Goal: Task Accomplishment & Management: Manage account settings

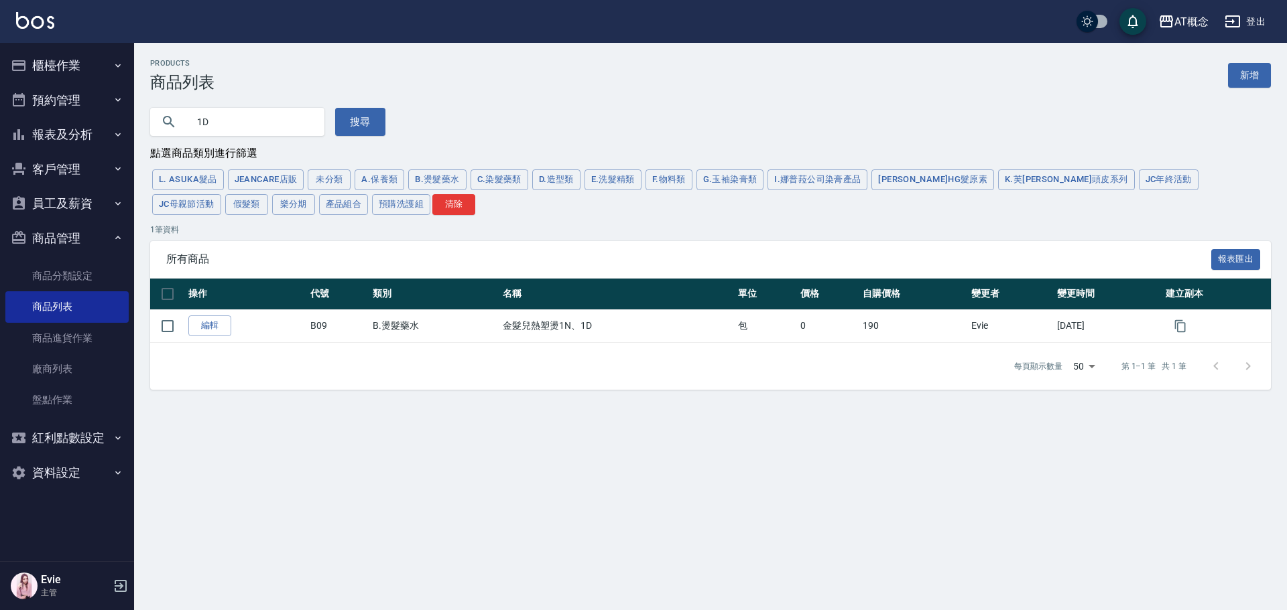
click at [49, 164] on button "客戶管理" at bounding box center [66, 169] width 123 height 35
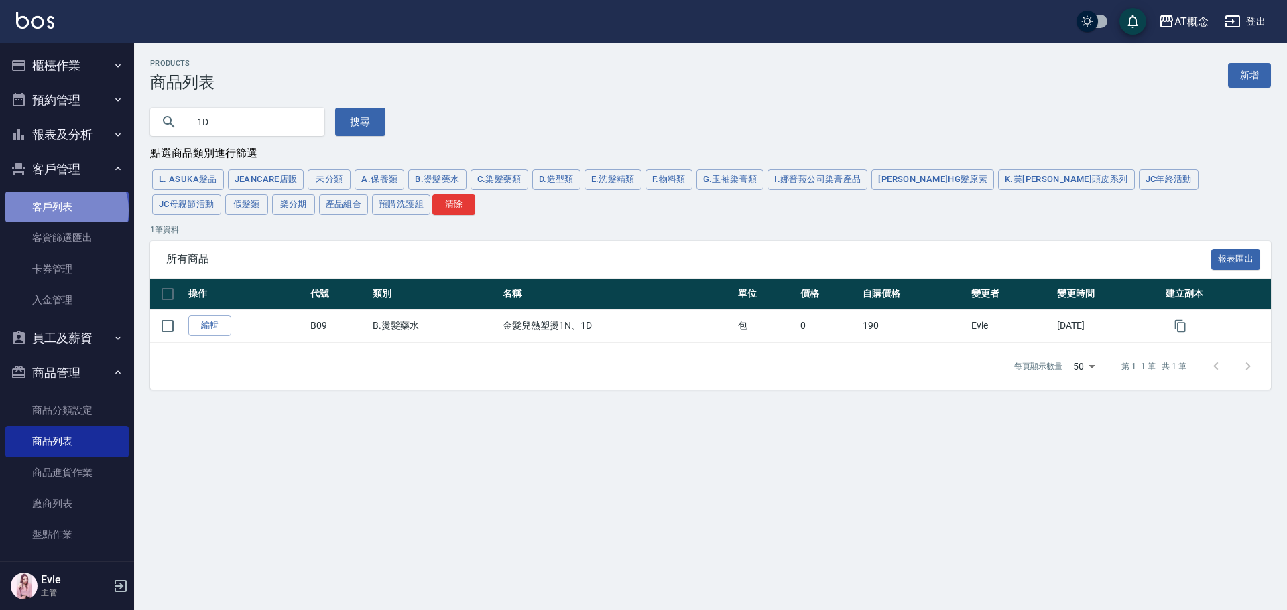
click at [65, 210] on link "客戶列表" at bounding box center [66, 207] width 123 height 31
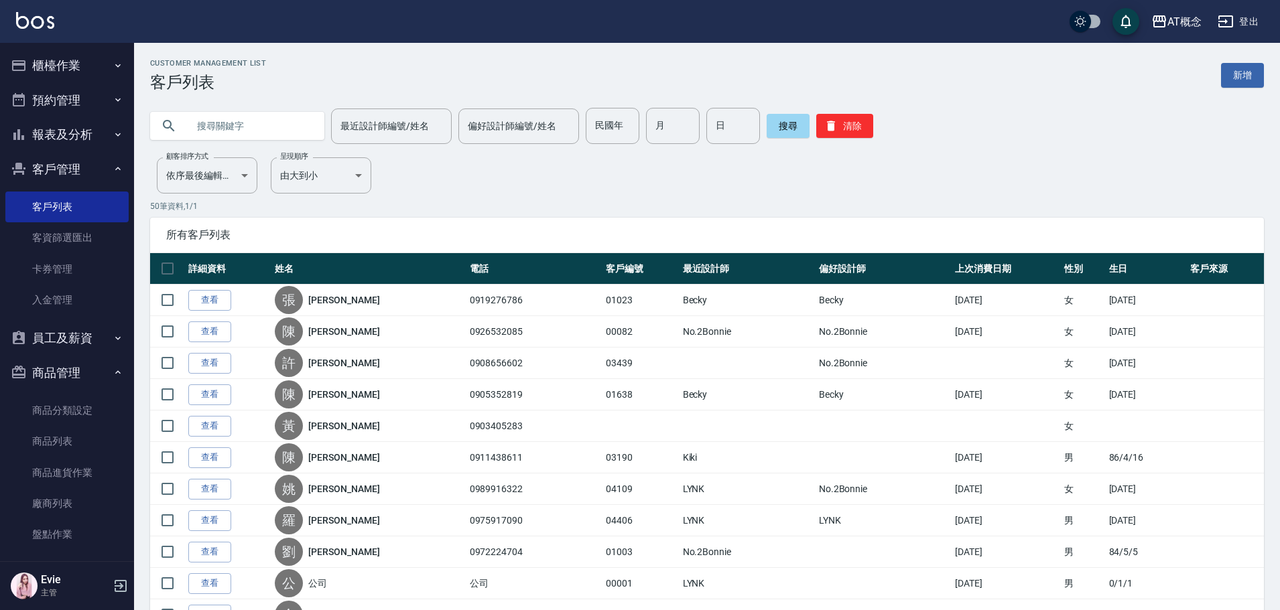
click at [245, 130] on input "text" at bounding box center [251, 126] width 126 height 36
type input "[PERSON_NAME]"
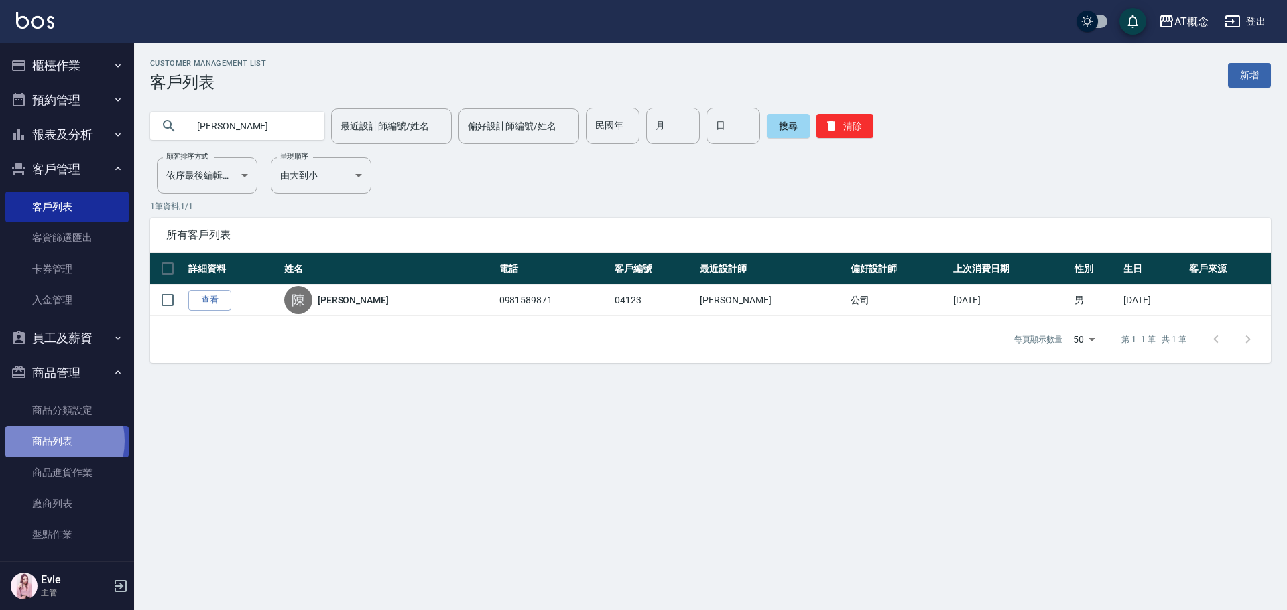
click at [43, 441] on link "商品列表" at bounding box center [66, 441] width 123 height 31
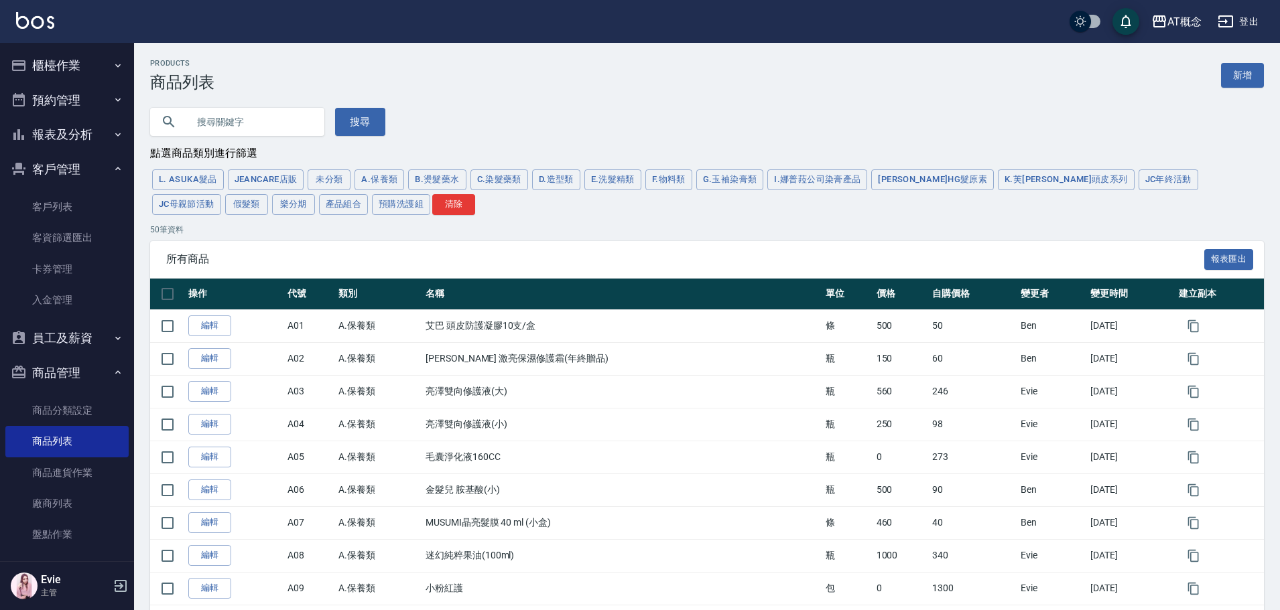
click at [241, 112] on input "text" at bounding box center [251, 122] width 126 height 36
type input "柔順"
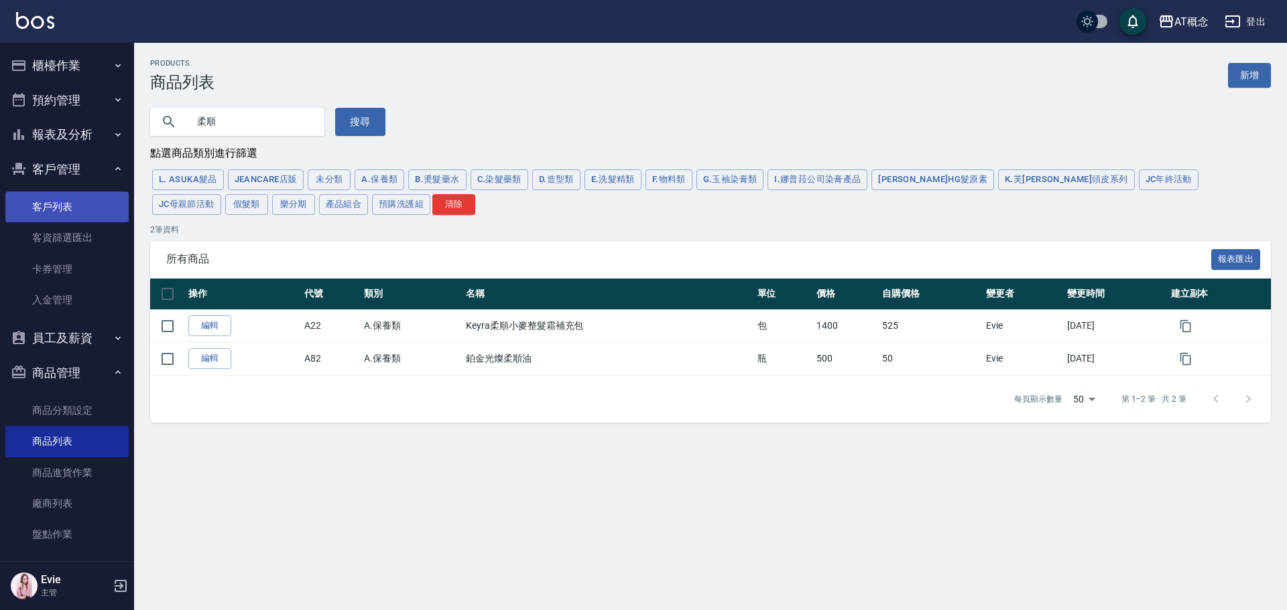
drag, startPoint x: 60, startPoint y: 204, endPoint x: 68, endPoint y: 204, distance: 8.1
click at [60, 204] on link "客戶列表" at bounding box center [66, 207] width 123 height 31
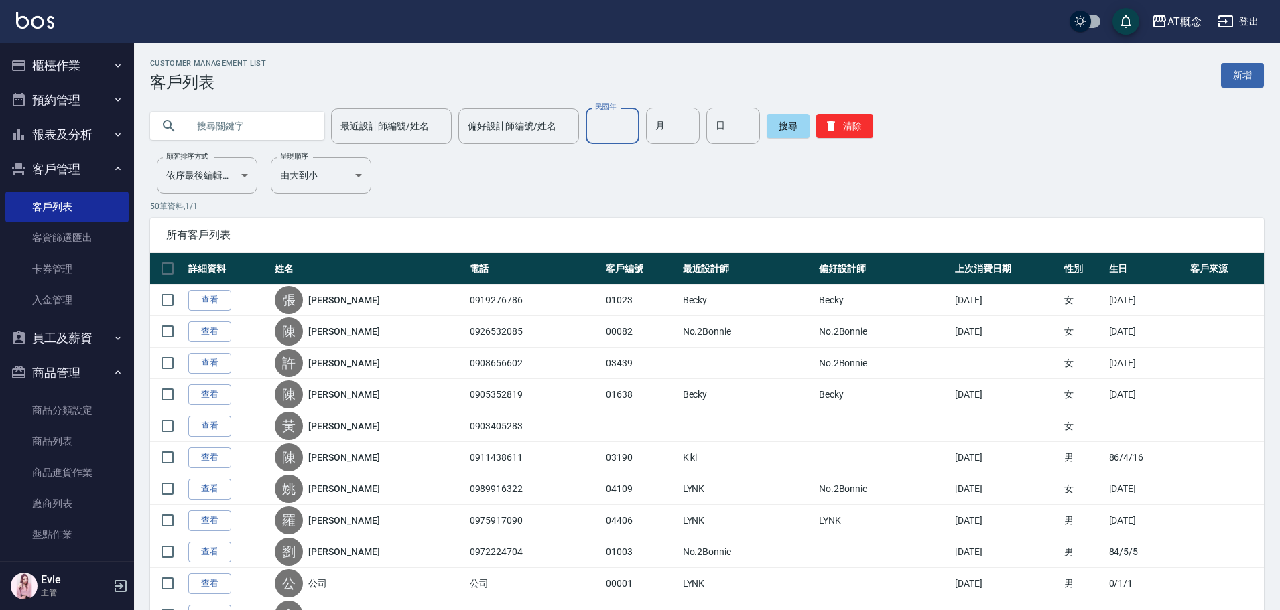
drag, startPoint x: 612, startPoint y: 137, endPoint x: 582, endPoint y: 251, distance: 118.0
type input "91"
type input "9"
type input "16"
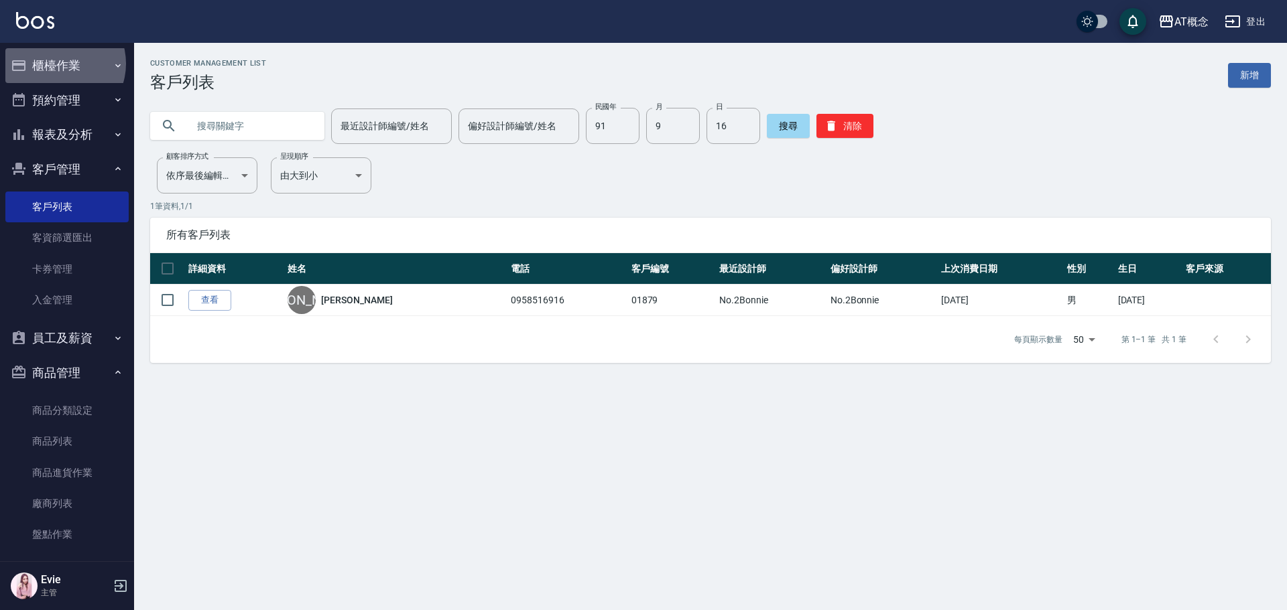
click at [59, 64] on button "櫃檯作業" at bounding box center [66, 65] width 123 height 35
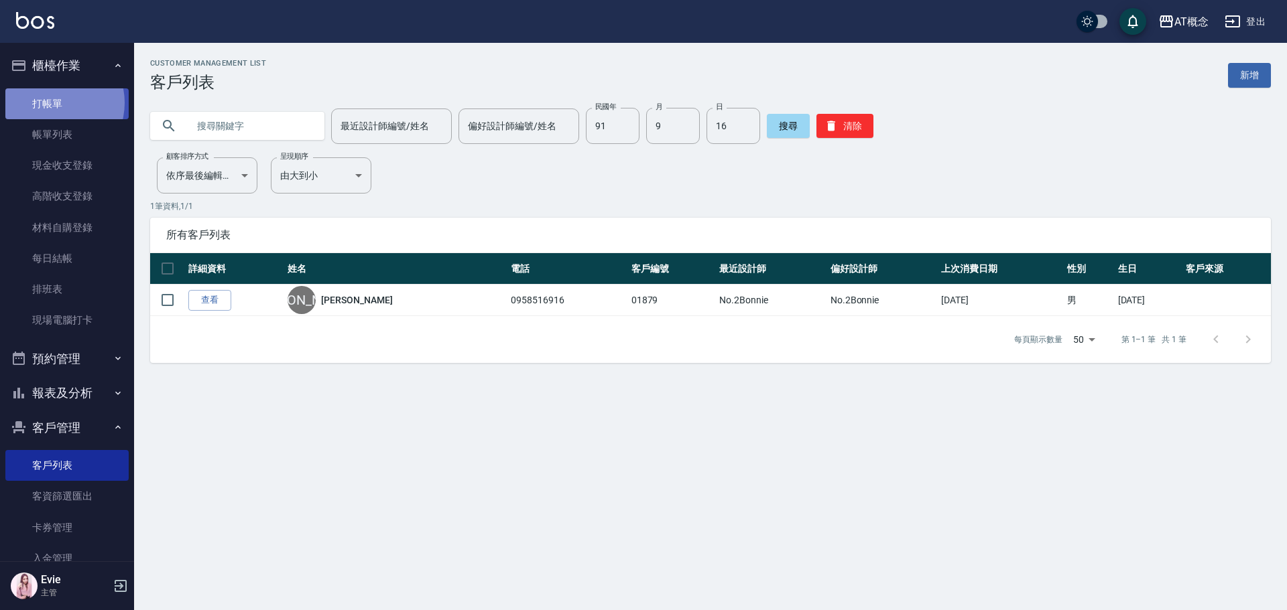
click at [54, 103] on link "打帳單" at bounding box center [66, 103] width 123 height 31
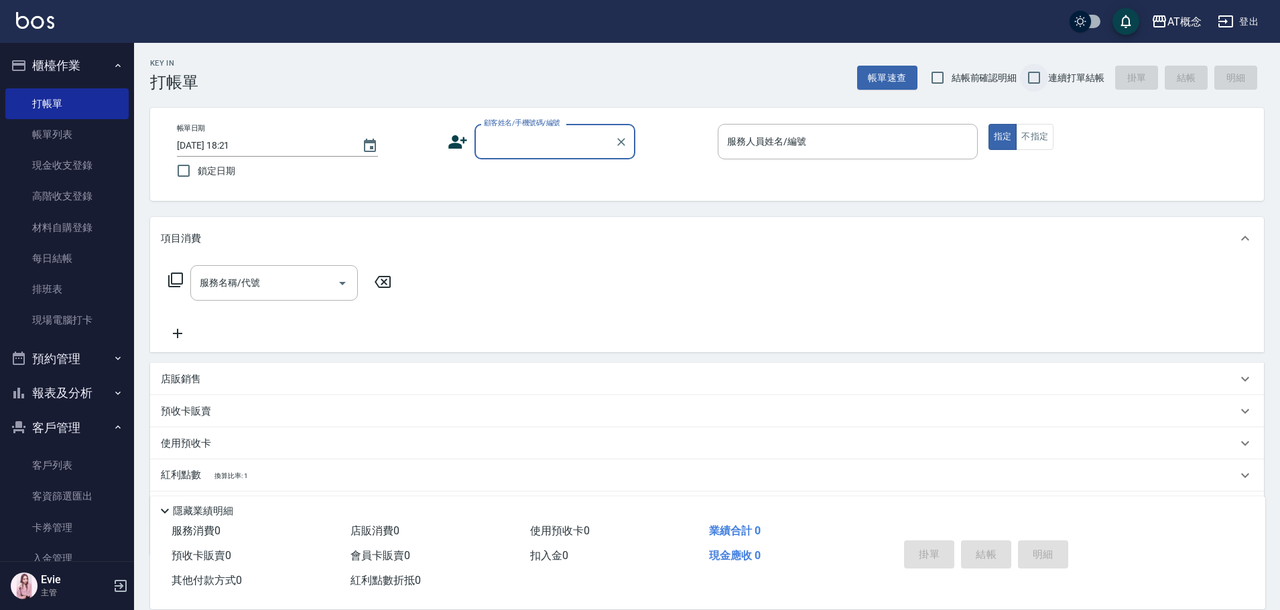
click at [1029, 78] on input "連續打單結帳" at bounding box center [1034, 78] width 28 height 28
checkbox input "true"
drag, startPoint x: 530, startPoint y: 142, endPoint x: 539, endPoint y: 138, distance: 9.6
click at [535, 140] on input "顧客姓名/手機號碼/編號" at bounding box center [544, 141] width 129 height 23
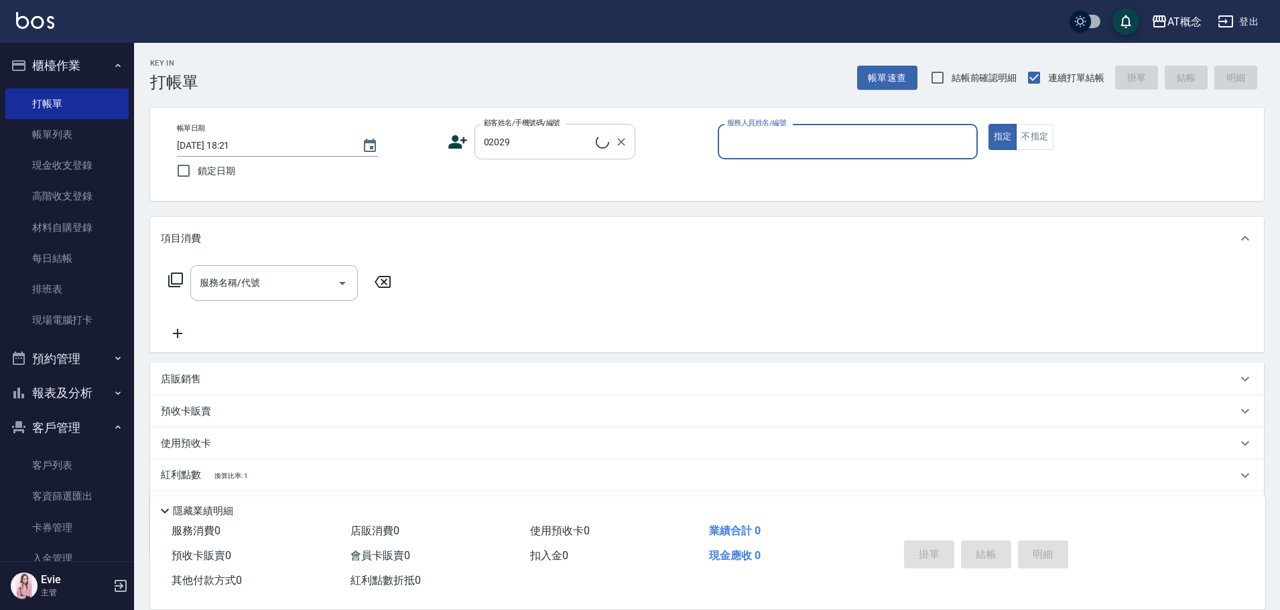
type input "[PERSON_NAME]/0903753726/02029"
type input "[PERSON_NAME]-2"
click at [988, 124] on button "指定" at bounding box center [1002, 137] width 29 height 26
type button "true"
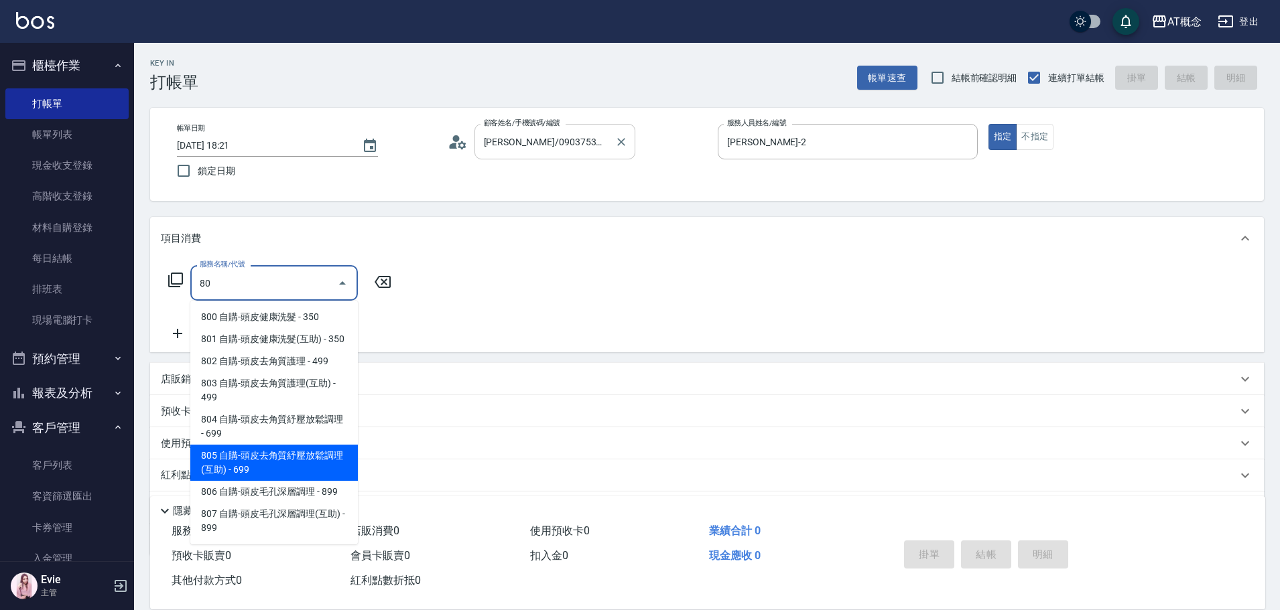
type input "805 自購-頭皮去角質紓壓放鬆調理(互助)(805)"
type input "60"
type input "805 自購-頭皮去角質紓壓放鬆調理(互助)(805)"
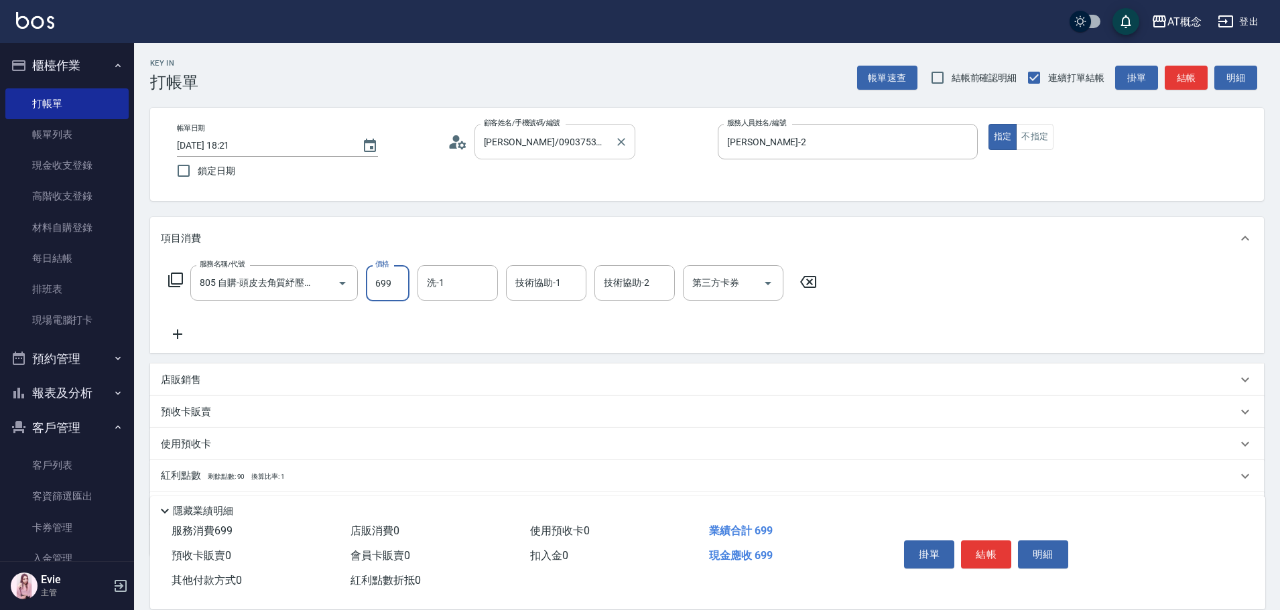
type input "0"
type input "60"
type input "600"
type input "[PERSON_NAME]-18"
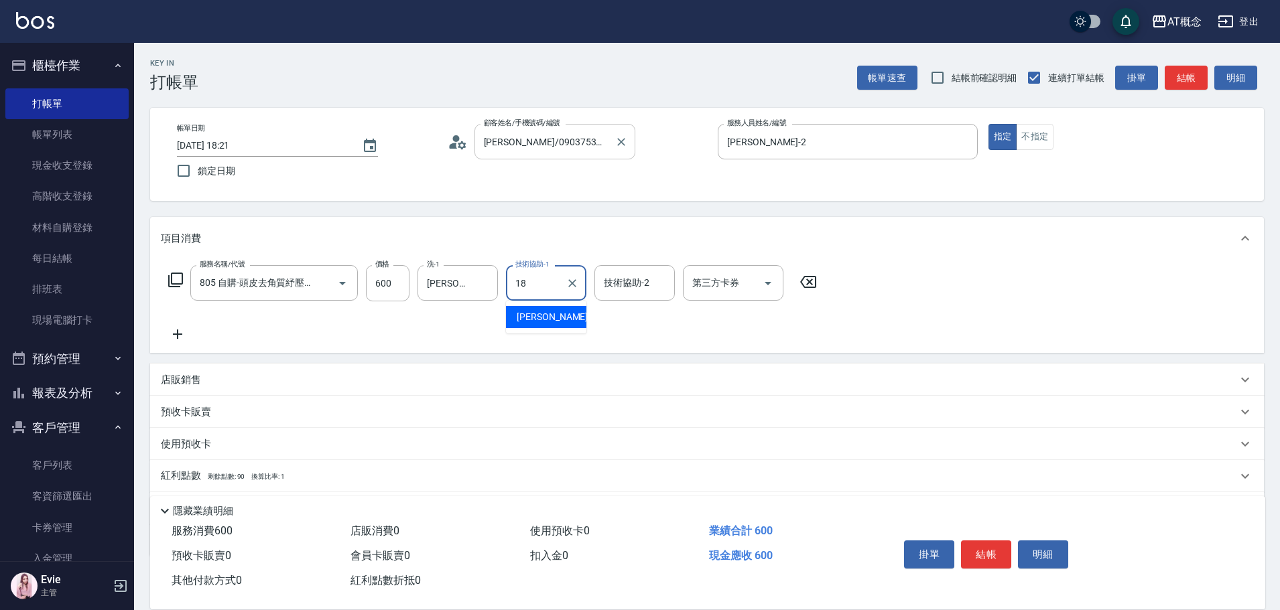
type input "[PERSON_NAME]-18"
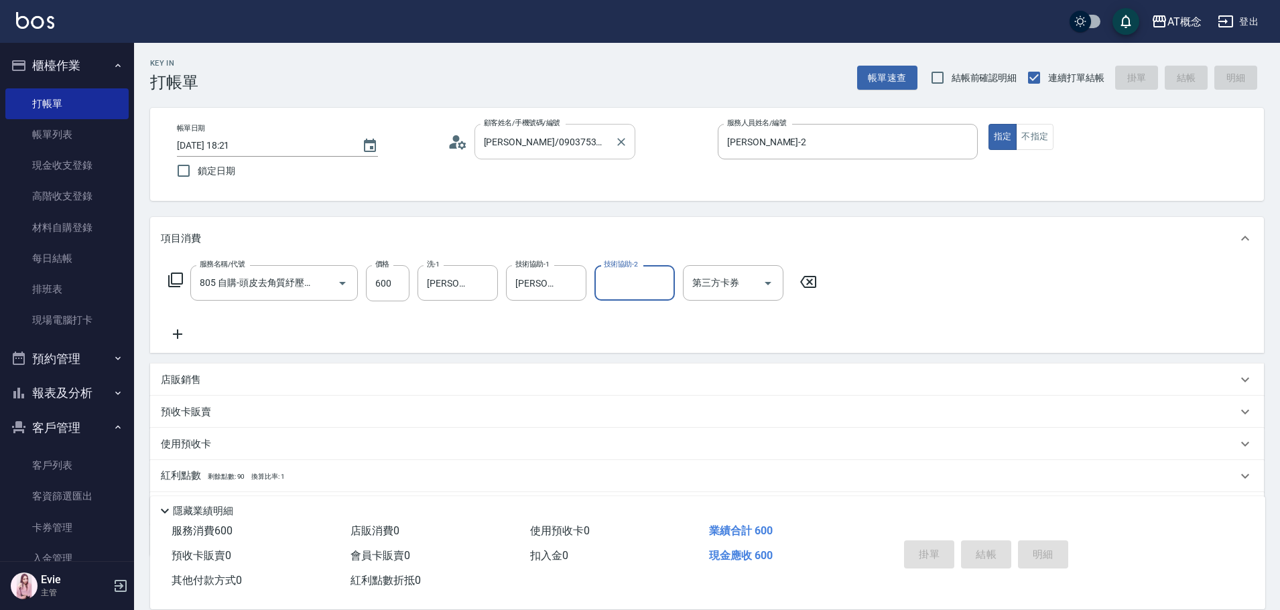
type input "0"
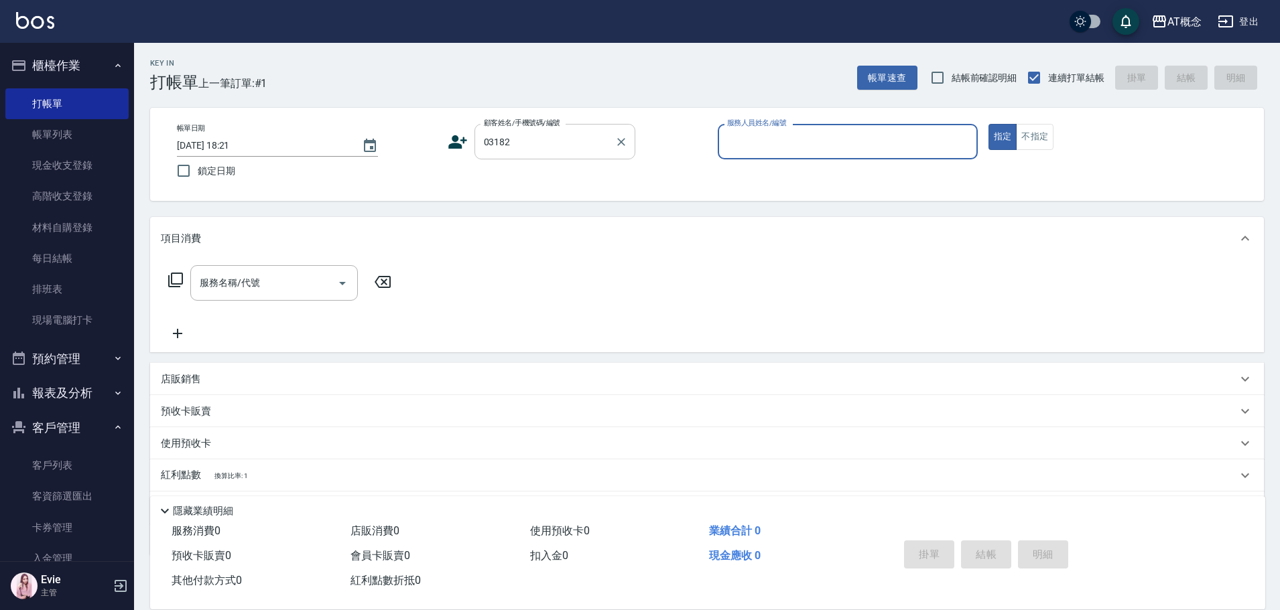
type input "[PERSON_NAME]/0925288913/03182"
type input "[PERSON_NAME]-2"
click at [620, 139] on icon "Clear" at bounding box center [620, 141] width 13 height 13
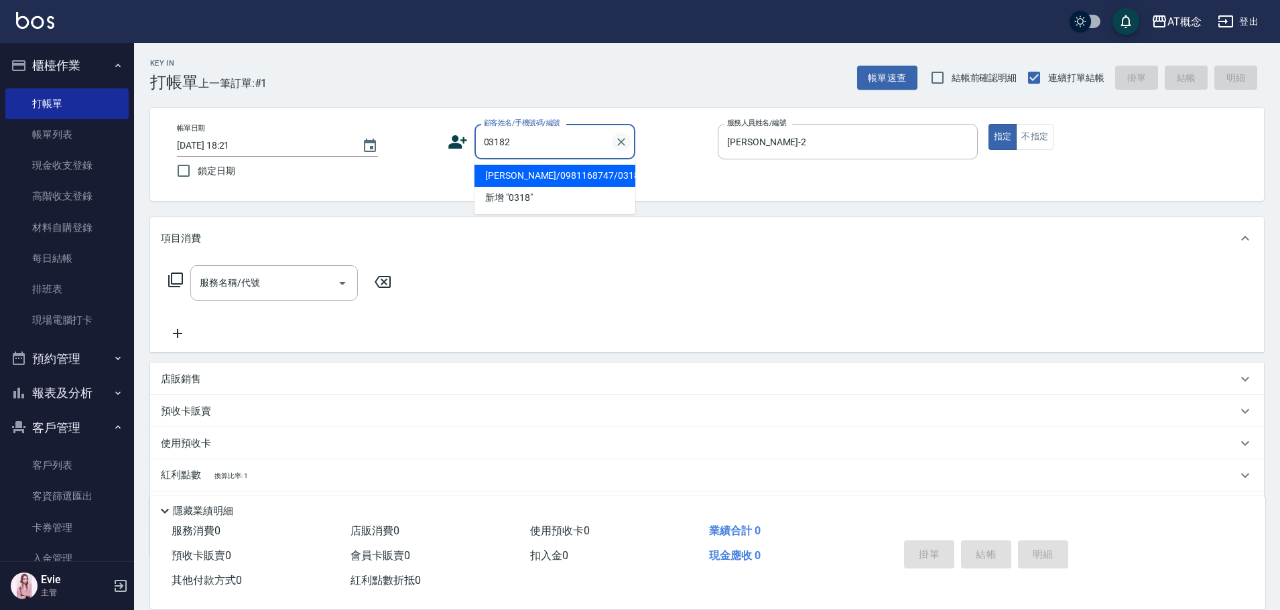
type input "[PERSON_NAME]/0981168747/03182"
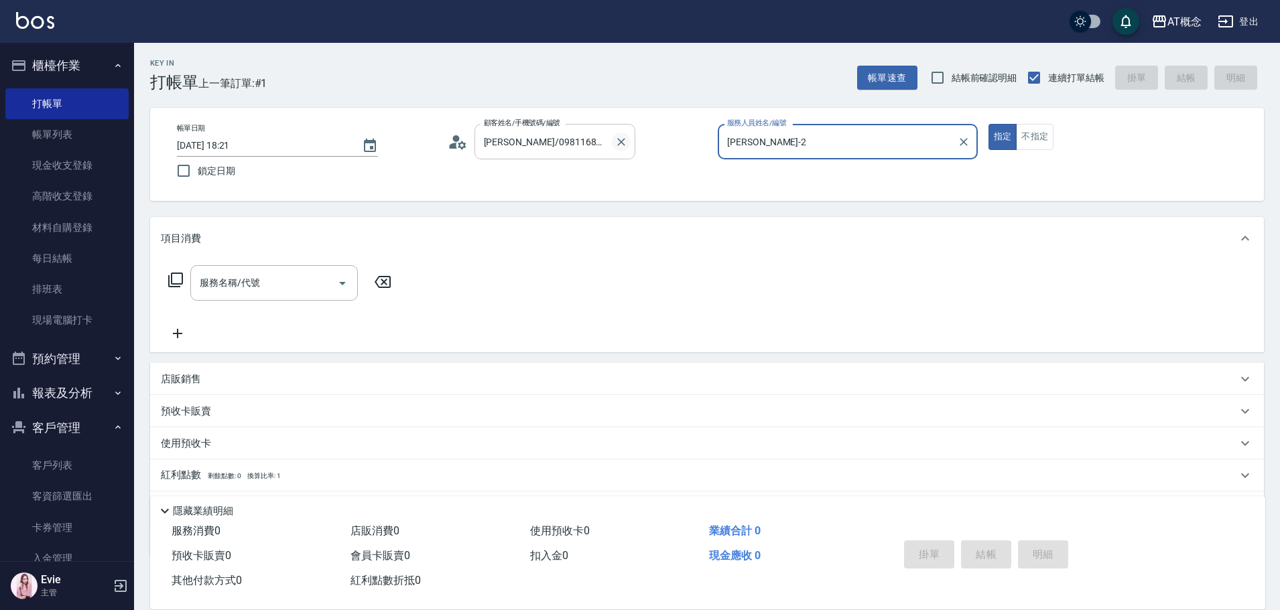
click at [988, 124] on button "指定" at bounding box center [1002, 137] width 29 height 26
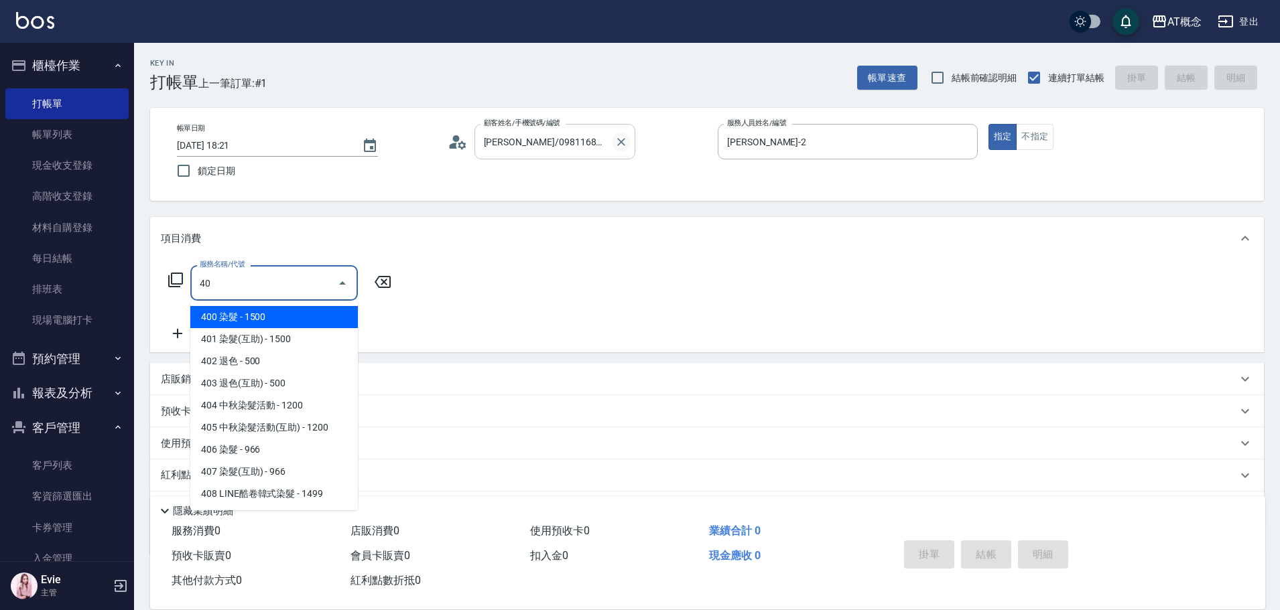
type input "401"
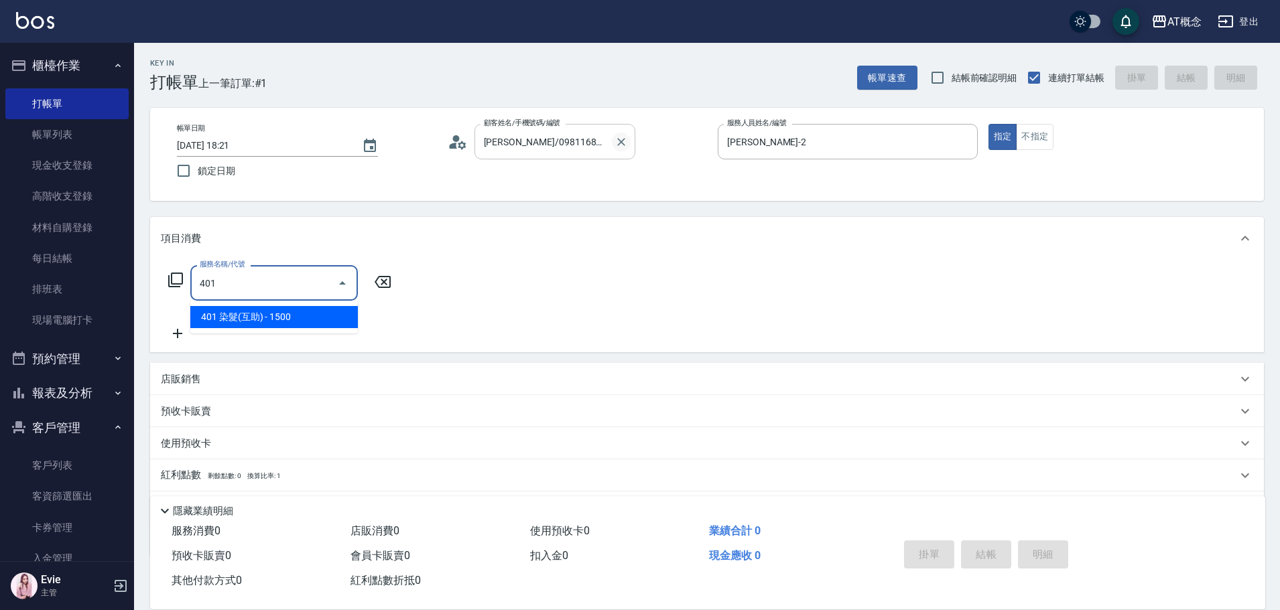
type input "150"
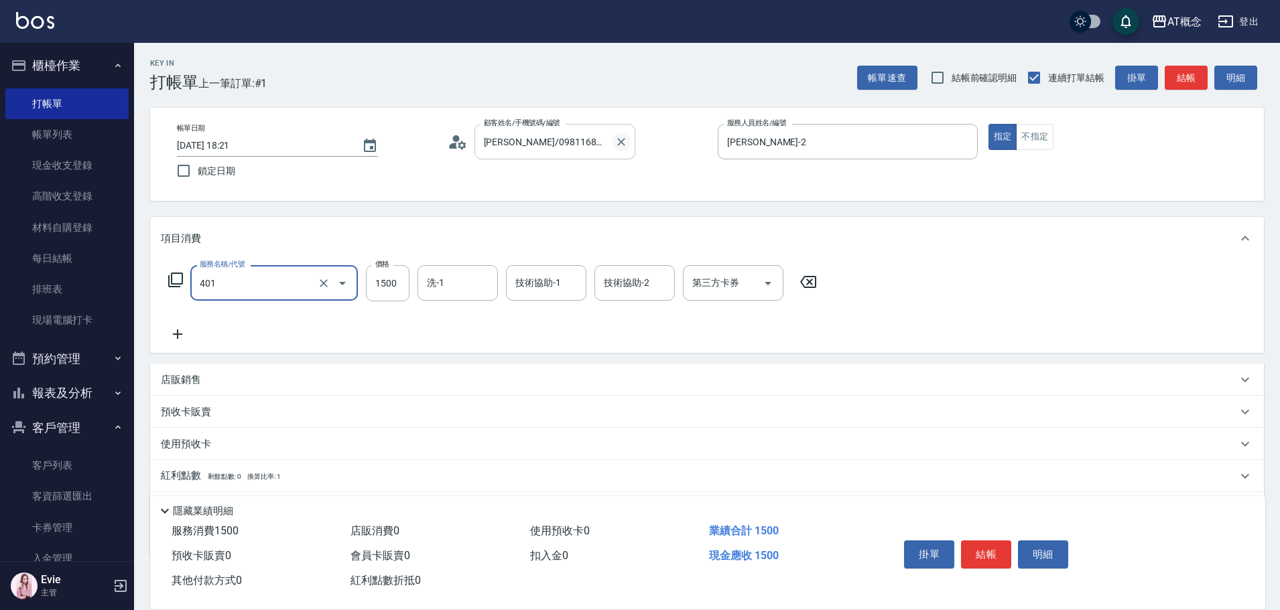
type input "401 染髮(互助)(401)"
type input "0"
type input "19"
type input "10"
type input "199"
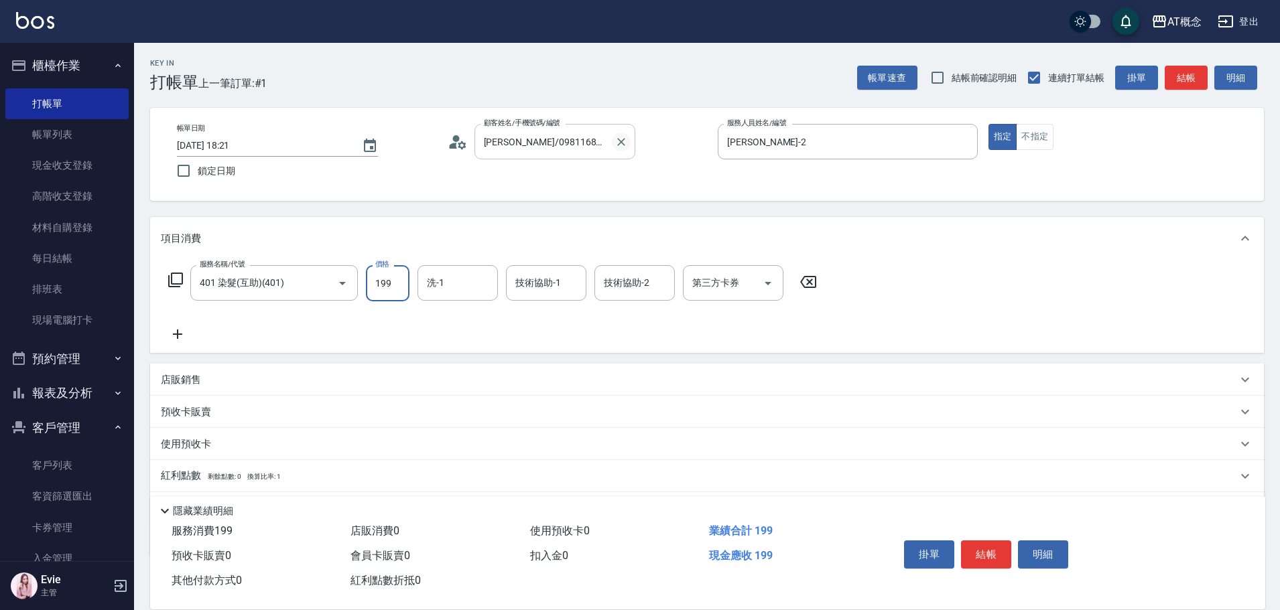
type input "190"
type input "1999"
type input "小不-29"
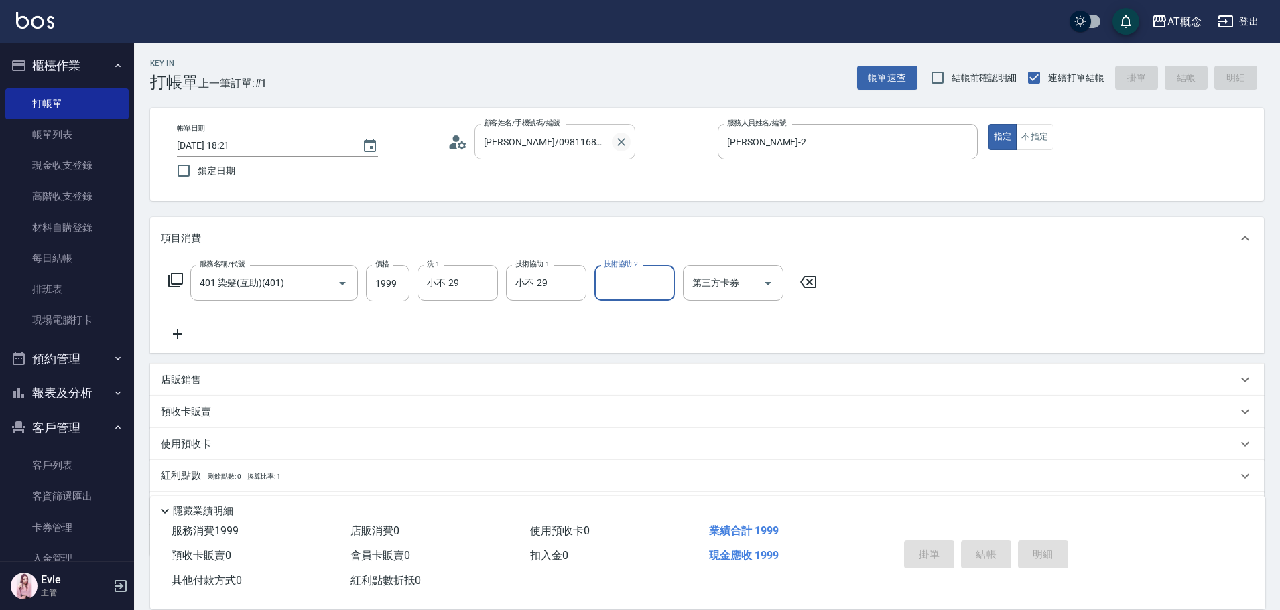
type input "[DATE] 18:22"
type input "0"
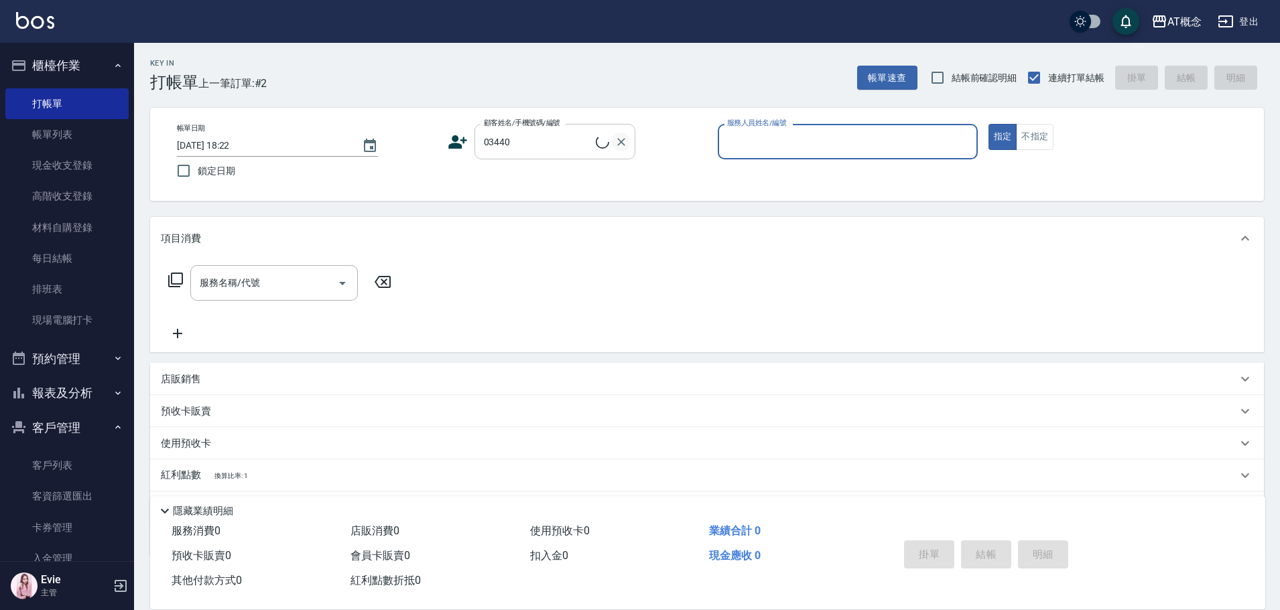
type input "[PERSON_NAME]/0905950180/03440"
type input "Anson-3"
click at [619, 141] on icon "Clear" at bounding box center [620, 141] width 13 height 13
type input "[PERSON_NAME]/0916998616/03440"
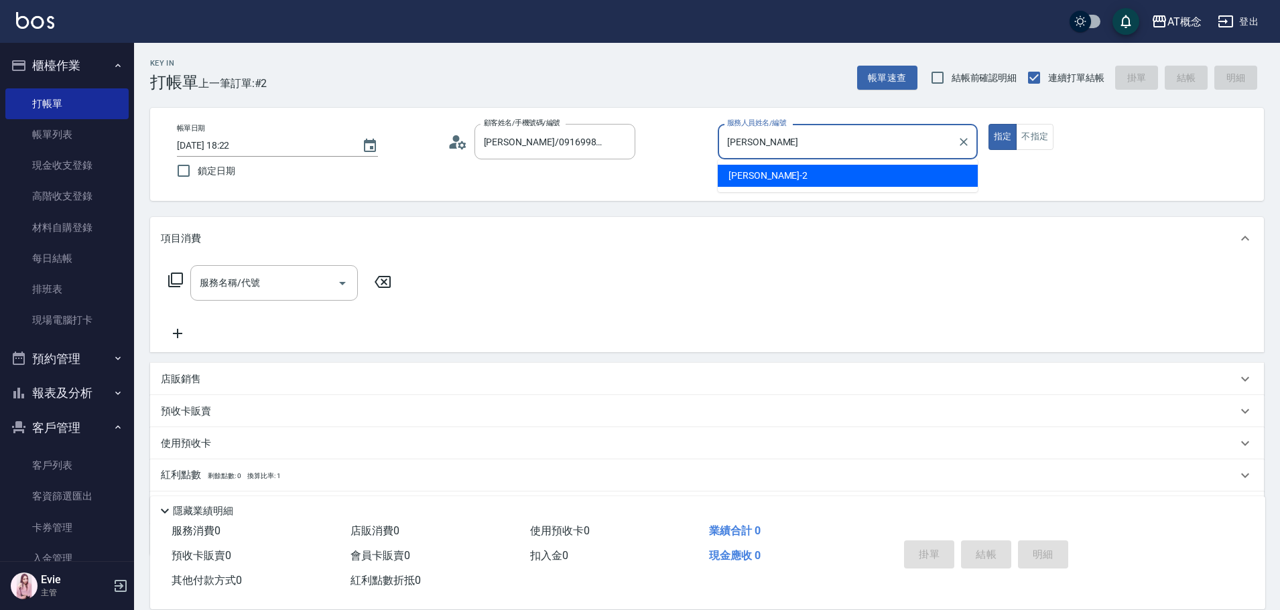
type input "邦"
type input "[PERSON_NAME]-2"
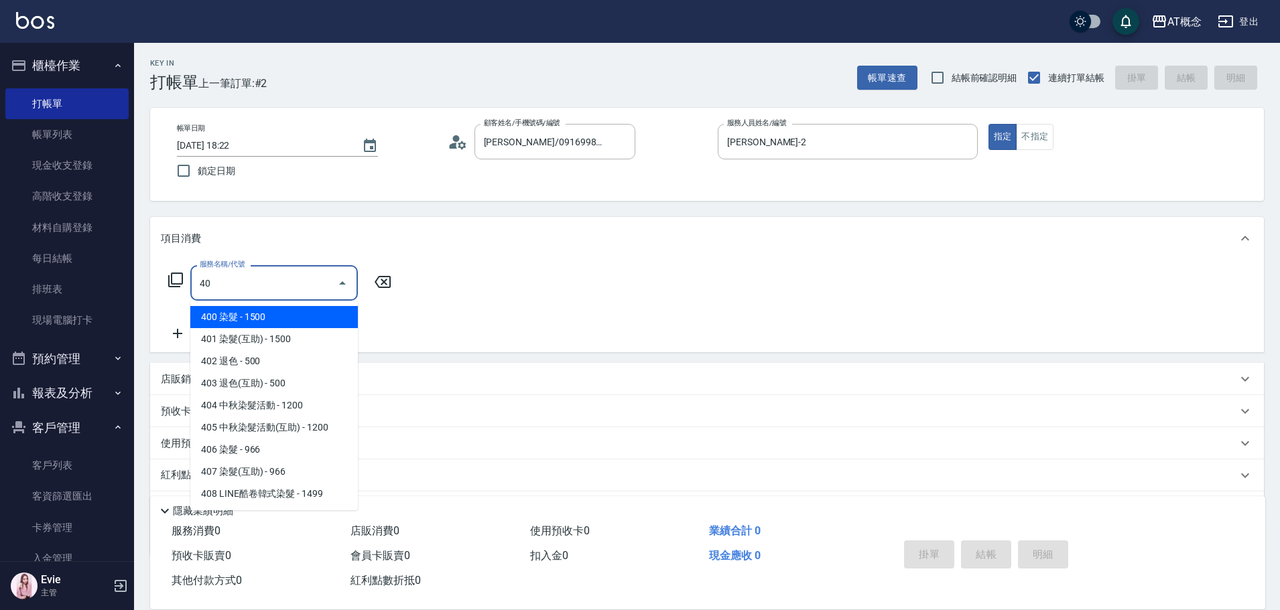
type input "401"
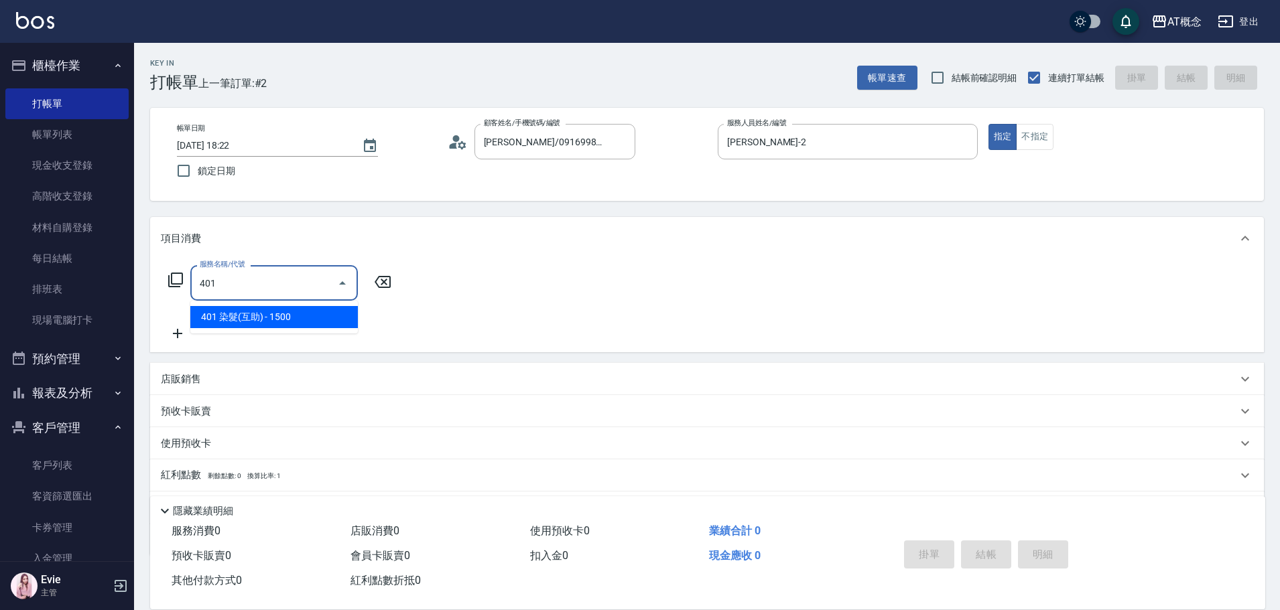
type input "150"
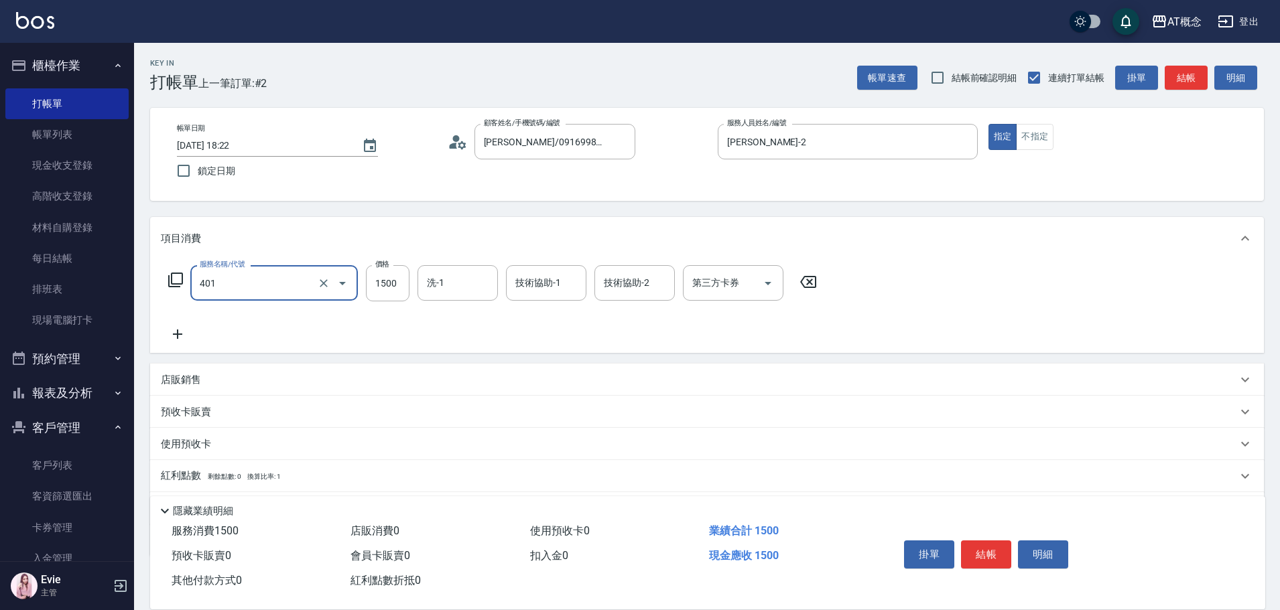
type input "401 染髮(互助)(401)"
type input "0"
type input "21"
type input "20"
type input "219"
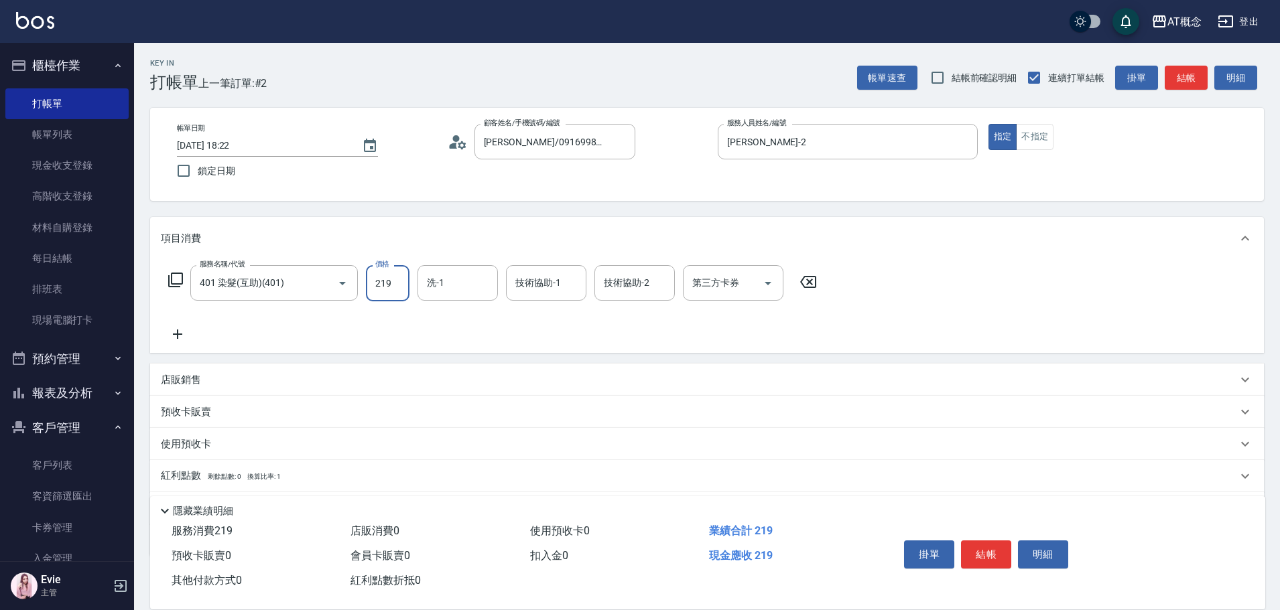
type input "210"
type input "2199"
type input "LYNK-4"
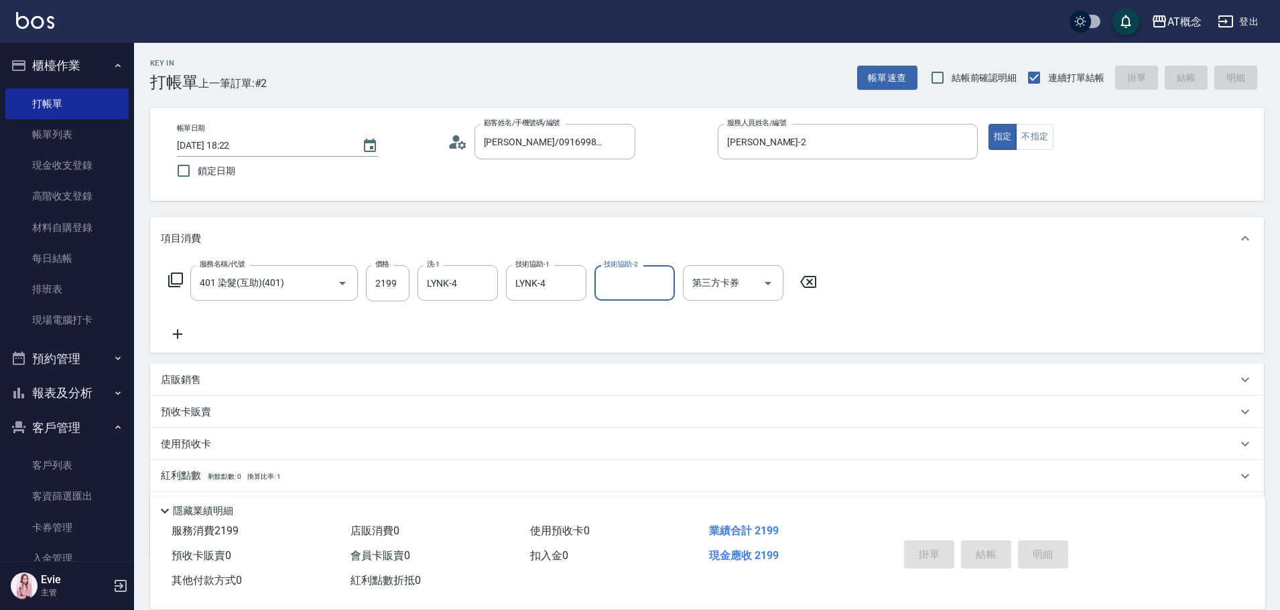
type input "[DATE] 18:23"
type input "0"
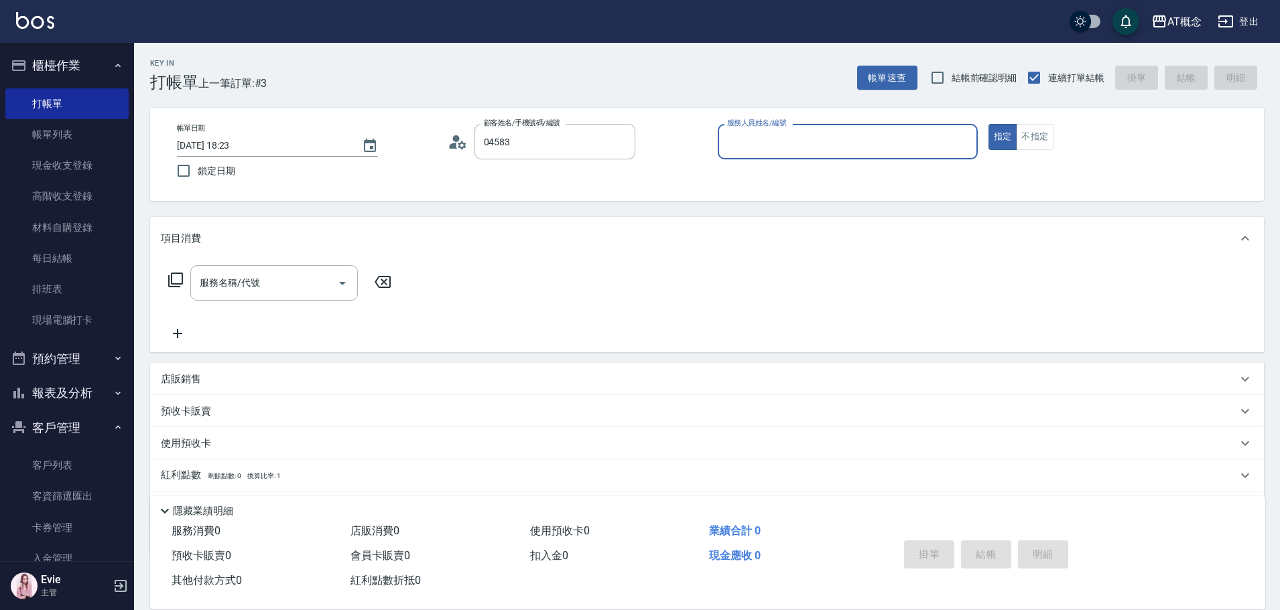
type input "[PERSON_NAME]/秀珍/04583"
type input "Kiki-9"
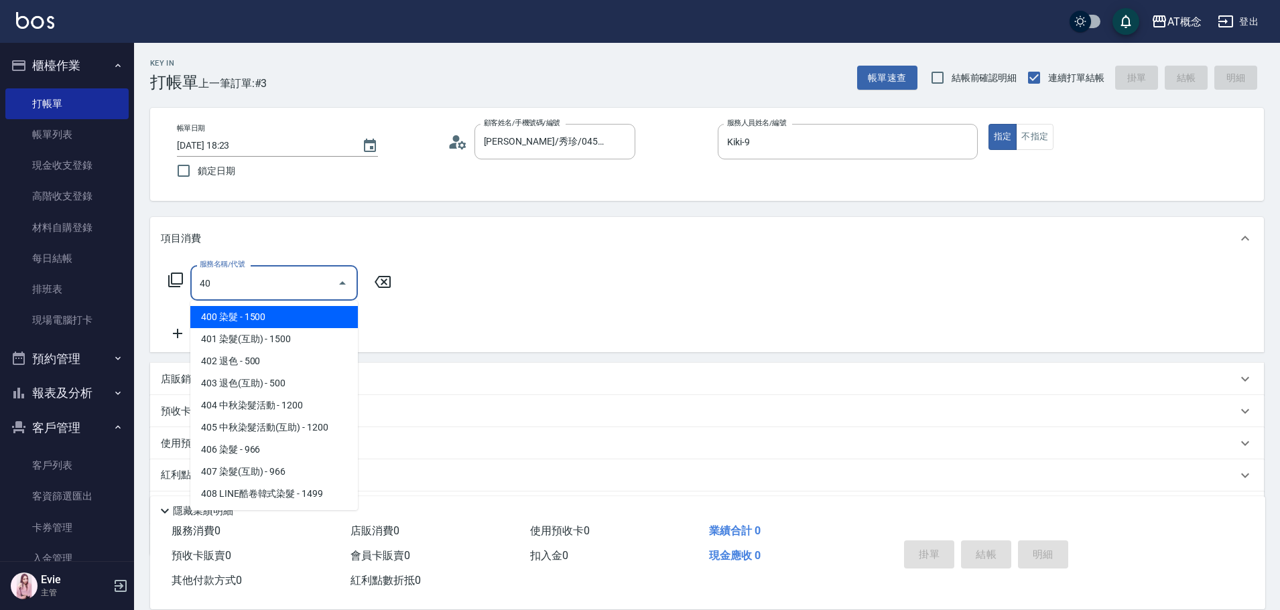
type input "400"
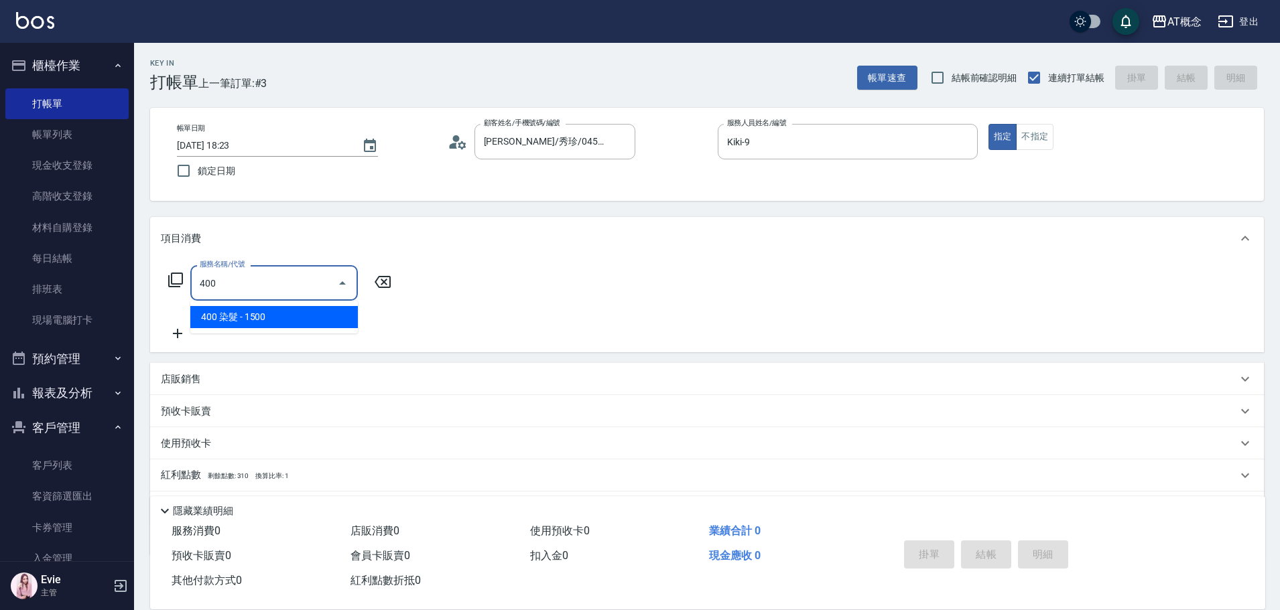
type input "150"
type input "400 染髮(400)"
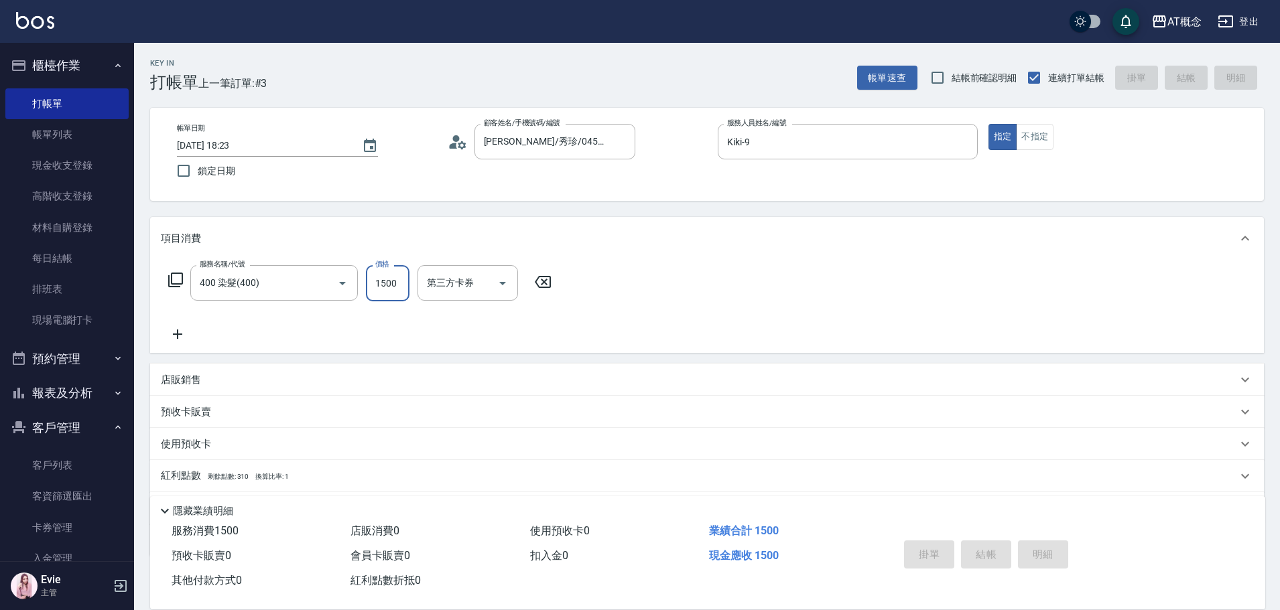
type input "0"
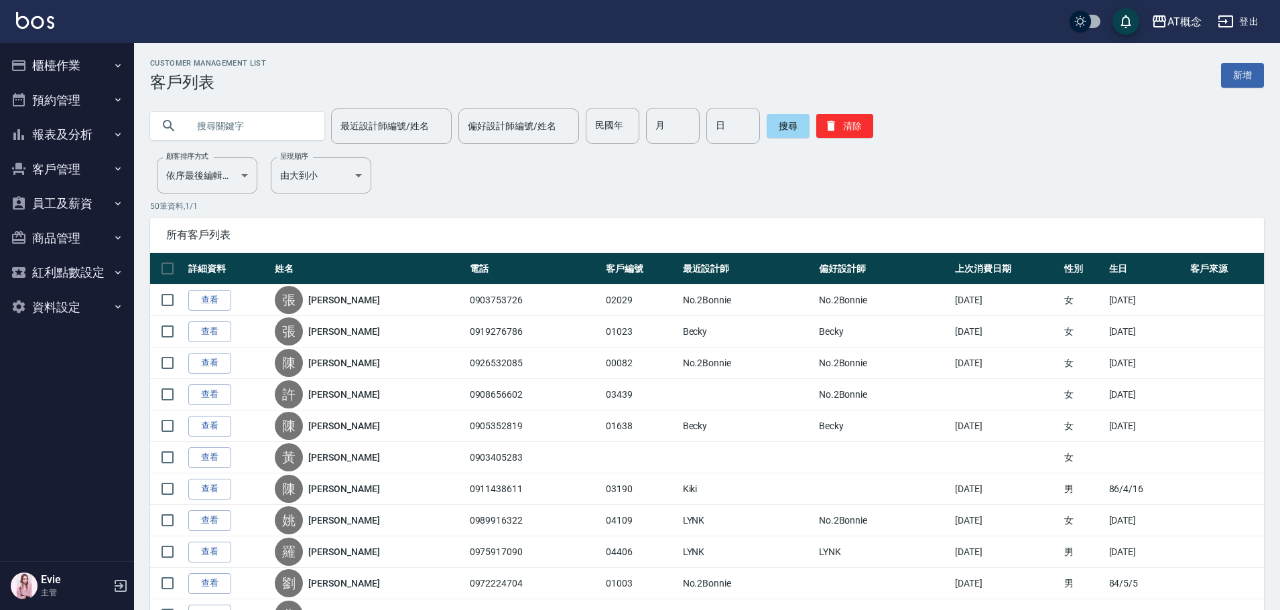
click at [224, 113] on input "text" at bounding box center [251, 126] width 126 height 36
type input "03182"
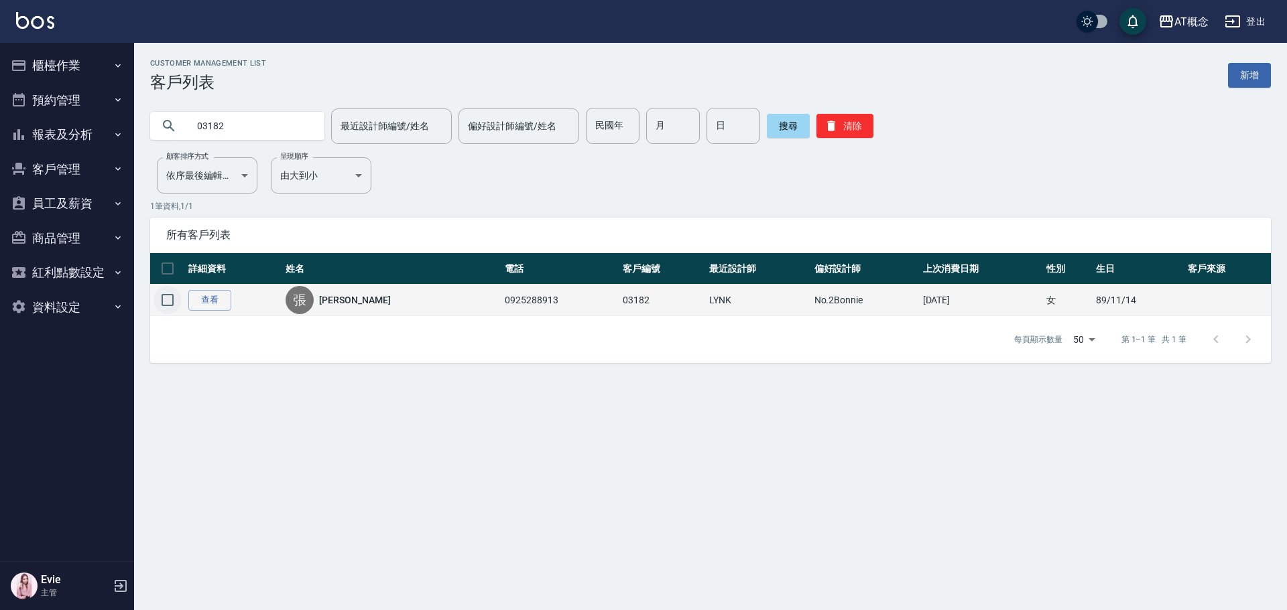
click at [172, 302] on input "checkbox" at bounding box center [167, 300] width 28 height 28
checkbox input "true"
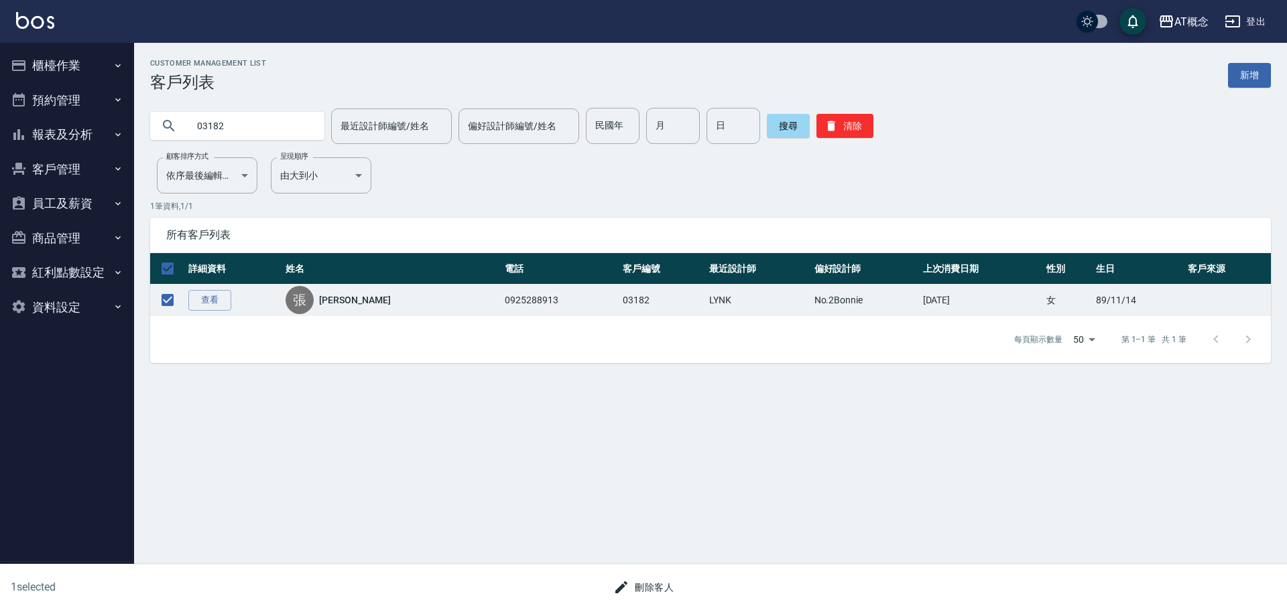
click at [669, 585] on button "刪除客人" at bounding box center [643, 588] width 71 height 25
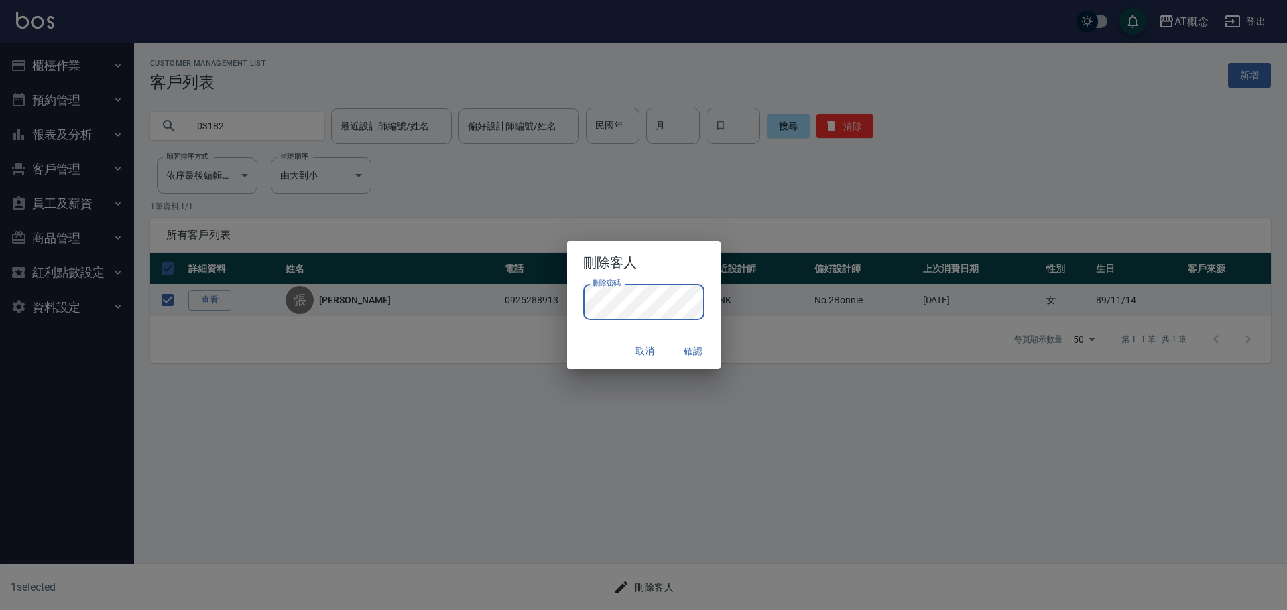
click at [615, 348] on div "取消 確認" at bounding box center [643, 352] width 153 height 36
click at [695, 354] on button "確認" at bounding box center [693, 351] width 43 height 25
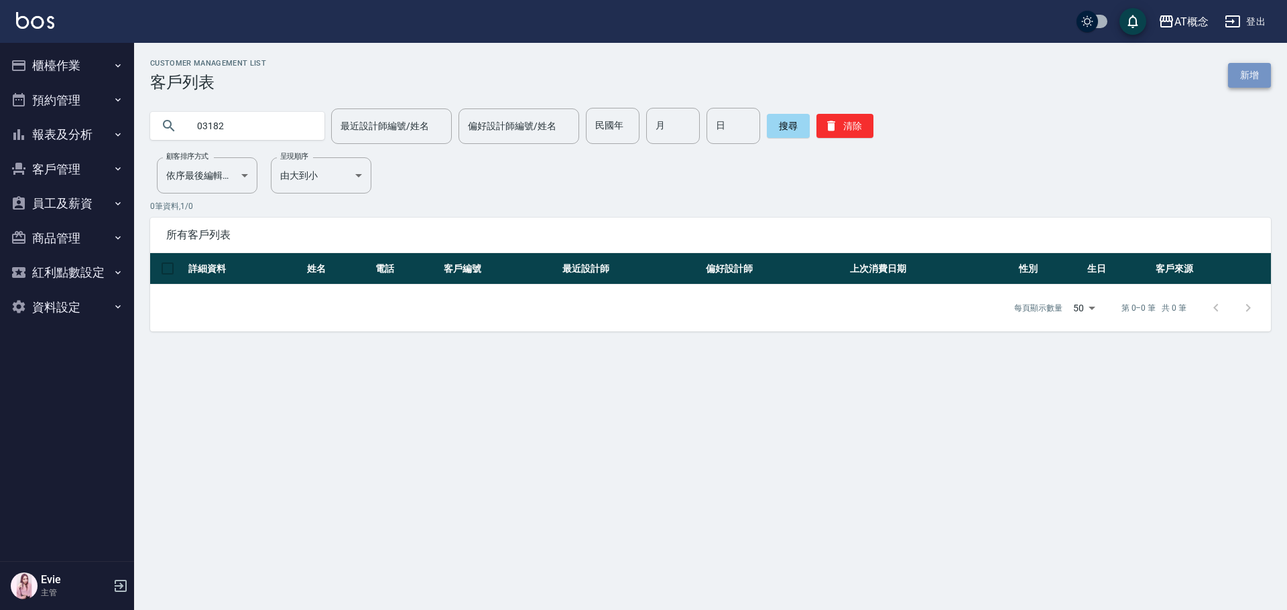
drag, startPoint x: 1250, startPoint y: 81, endPoint x: 1136, endPoint y: 107, distance: 117.5
click at [1250, 82] on link "新增" at bounding box center [1249, 75] width 43 height 25
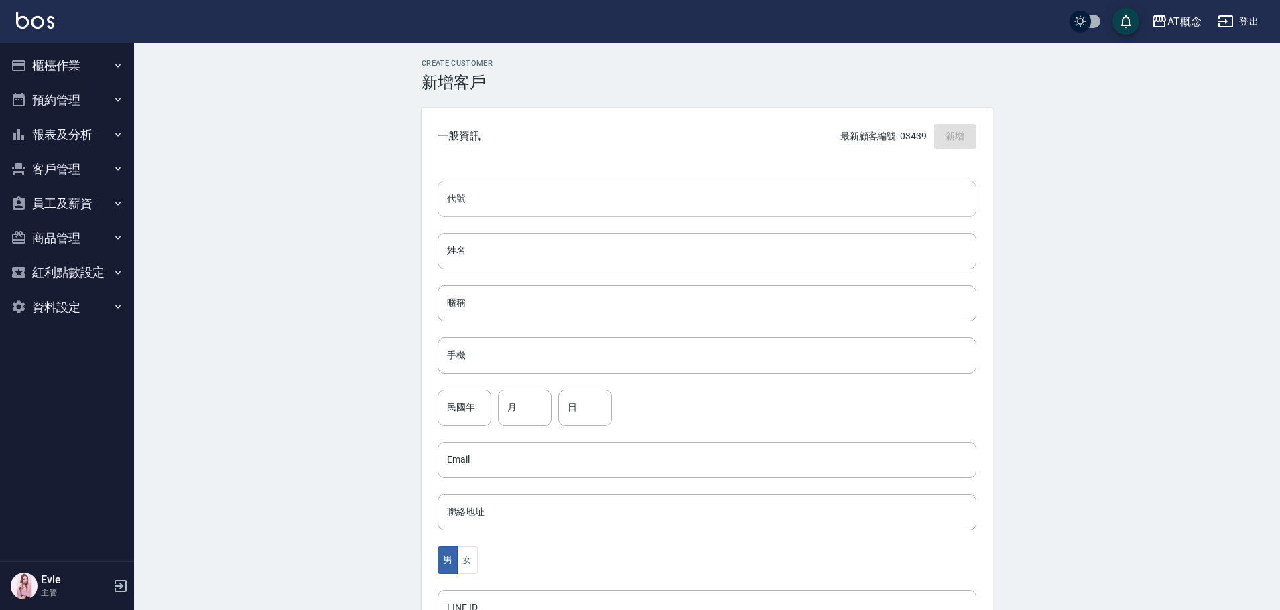
click at [779, 200] on input "代號" at bounding box center [707, 199] width 539 height 36
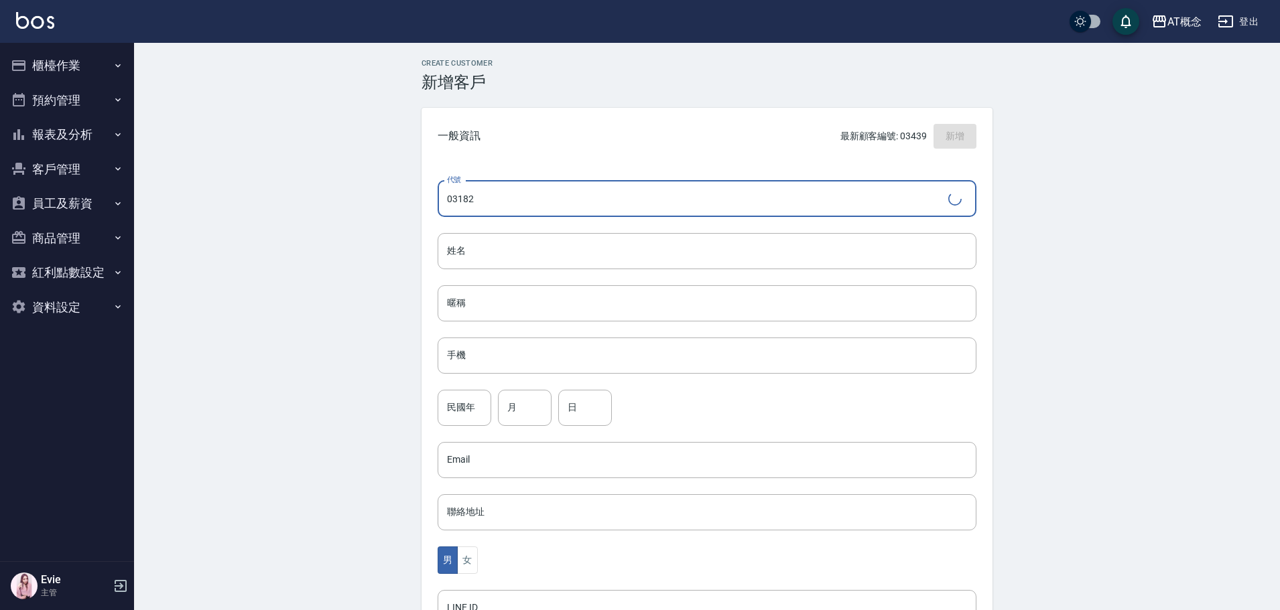
type input "03182"
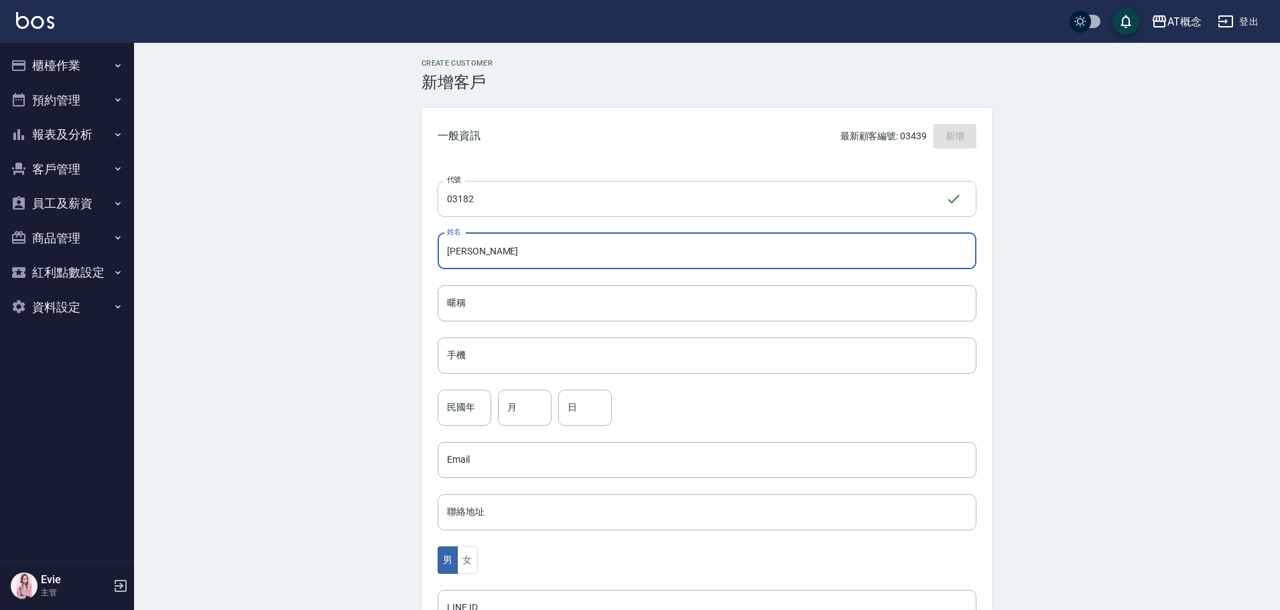
type input "陳盈穎"
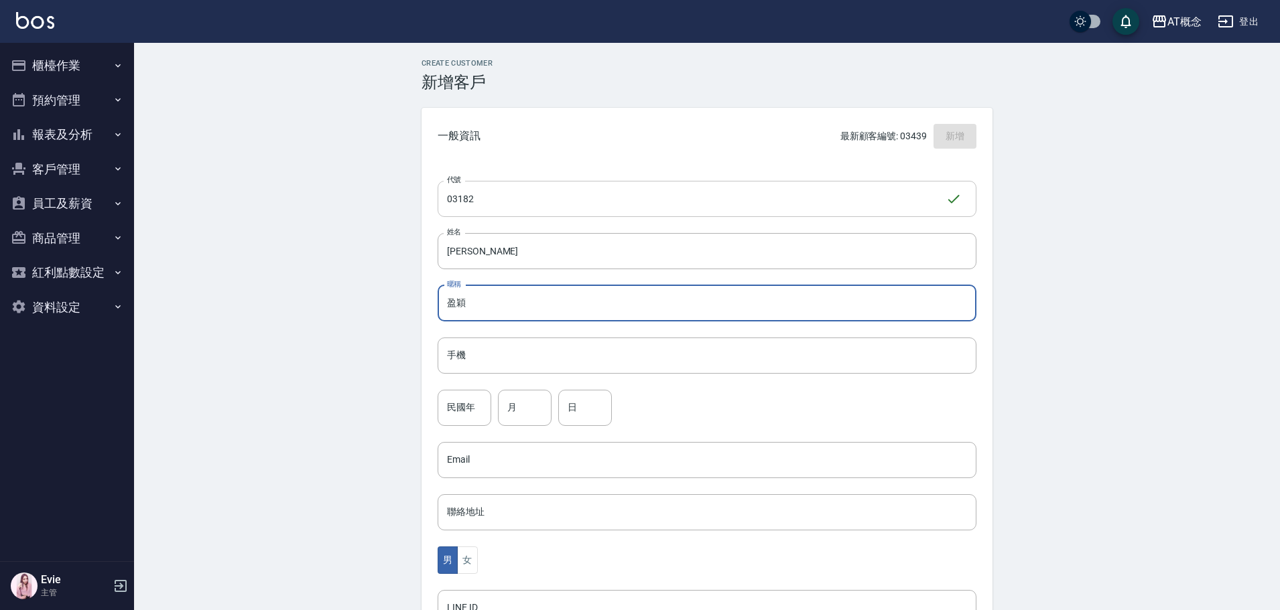
type input "盈穎"
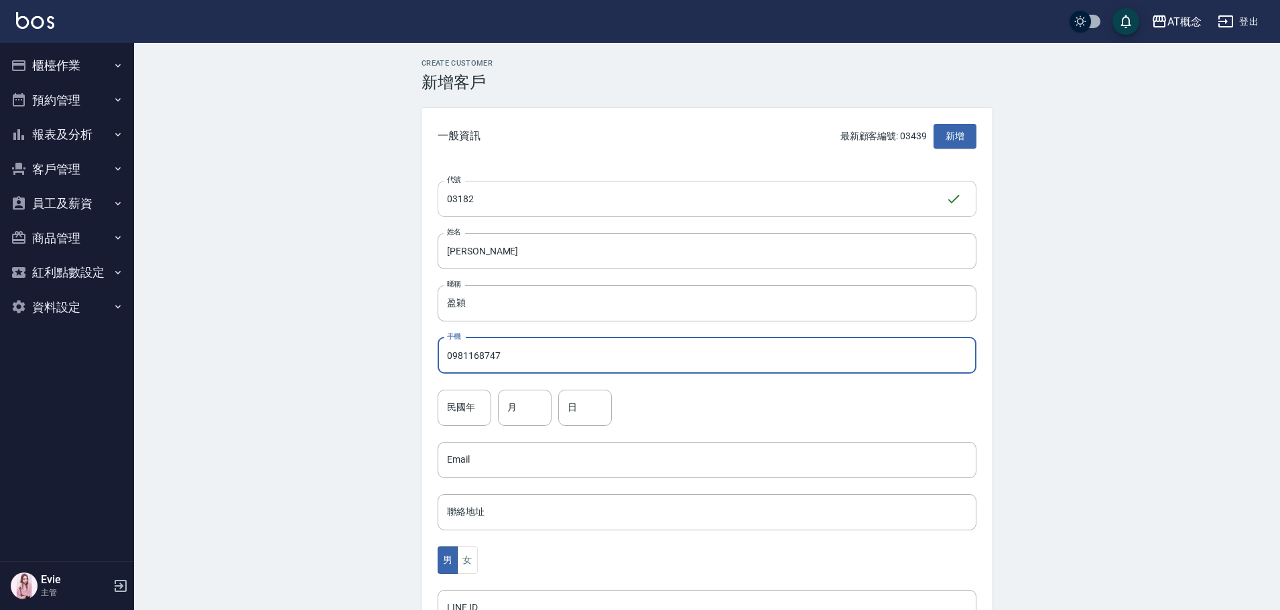
type input "0981168747"
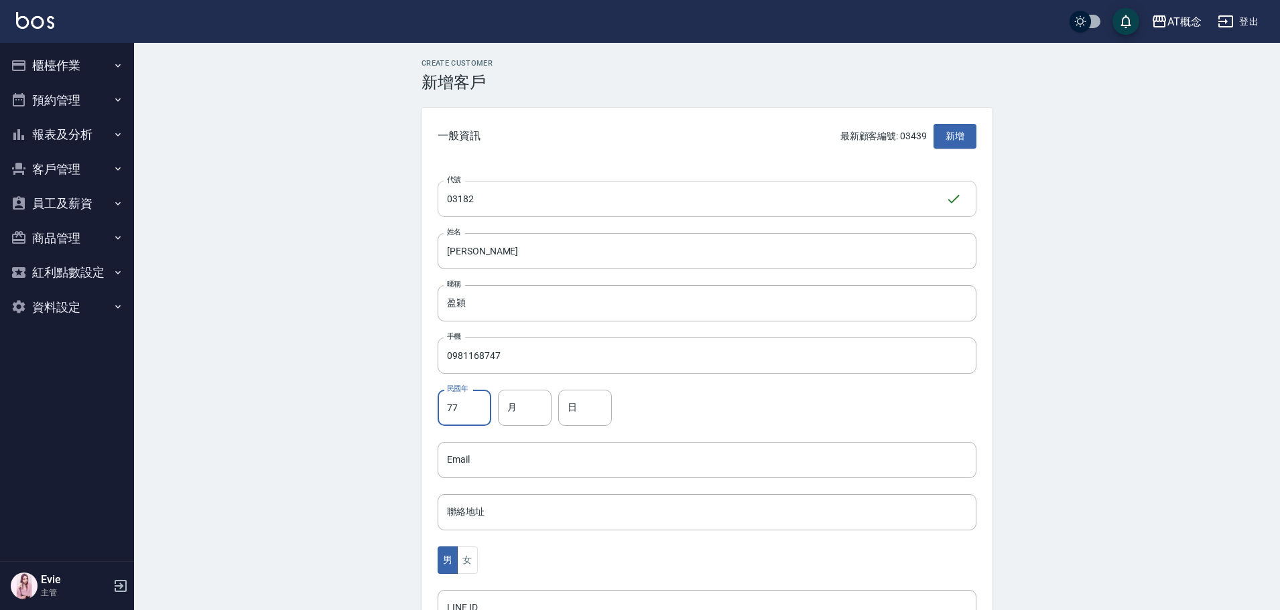
type input "77"
type input "6"
type input "9"
click at [464, 558] on button "女" at bounding box center [467, 560] width 20 height 27
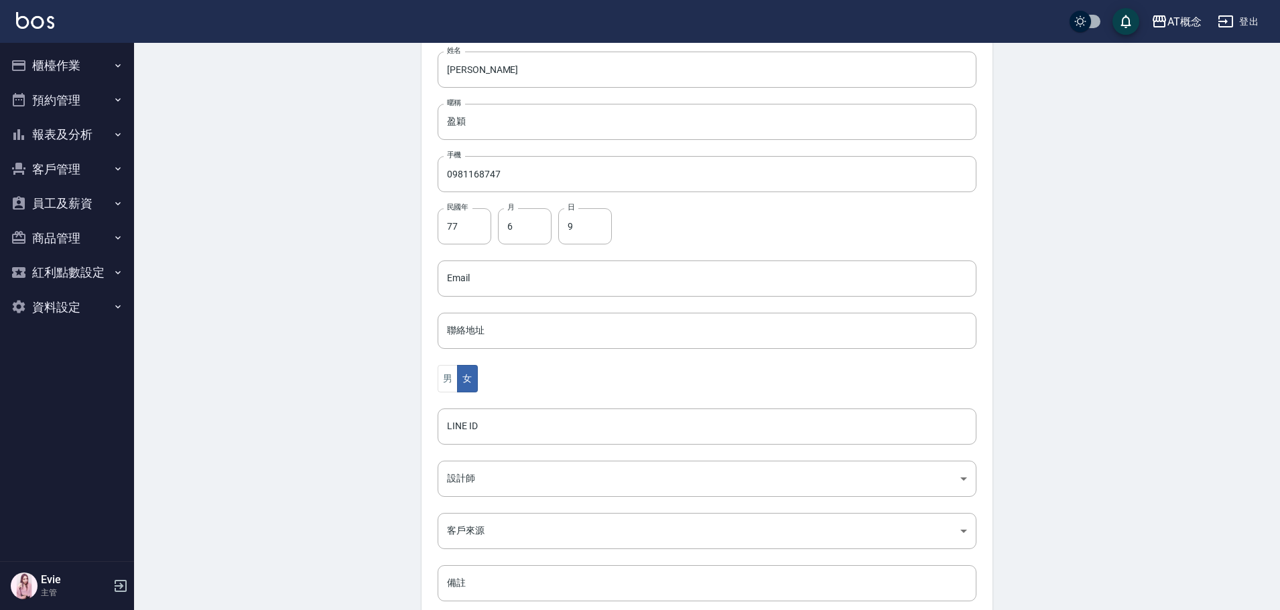
scroll to position [201, 0]
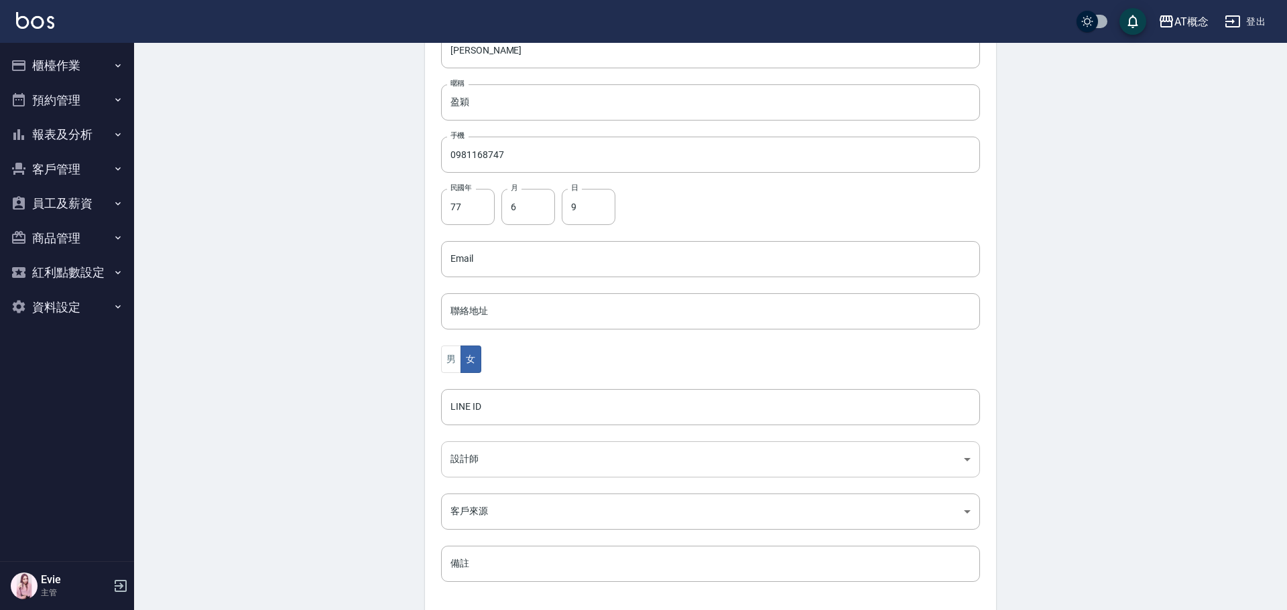
click at [503, 460] on body "AT概念 登出 櫃檯作業 打帳單 帳單列表 現金收支登錄 高階收支登錄 材料自購登錄 每日結帳 排班表 現場電腦打卡 預約管理 預約管理 單日預約紀錄 單週預…" at bounding box center [643, 235] width 1287 height 872
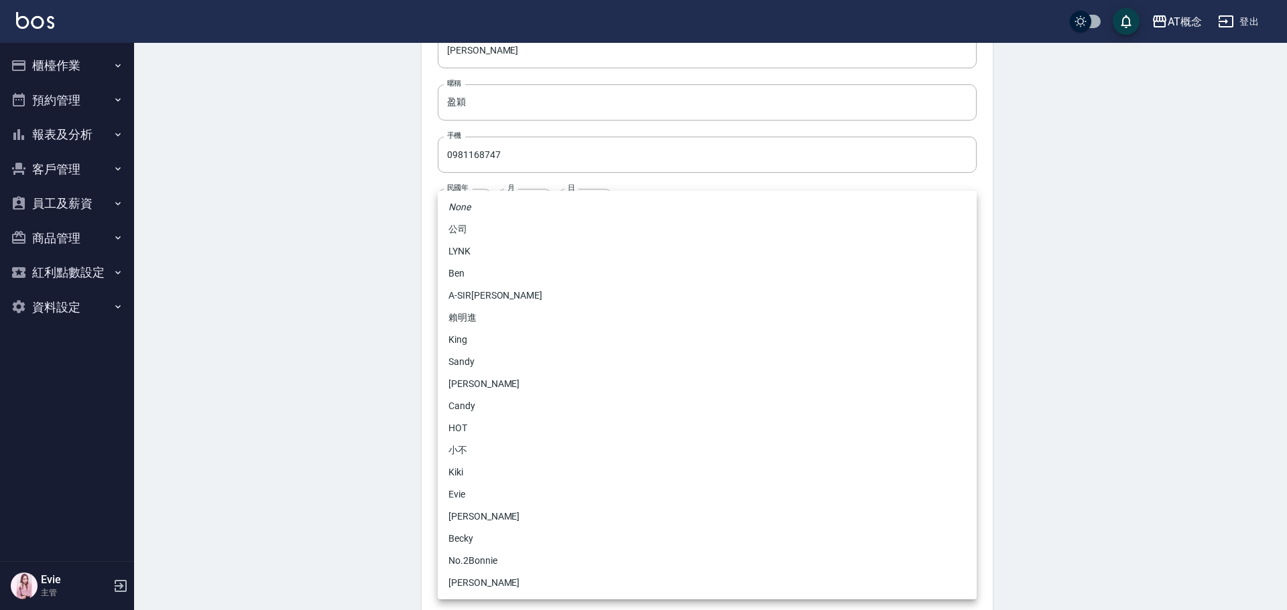
click at [482, 562] on li "No.2Bonnie" at bounding box center [707, 561] width 539 height 22
type input "20abcae0-810e-448a-b26a-bcbab897de4d"
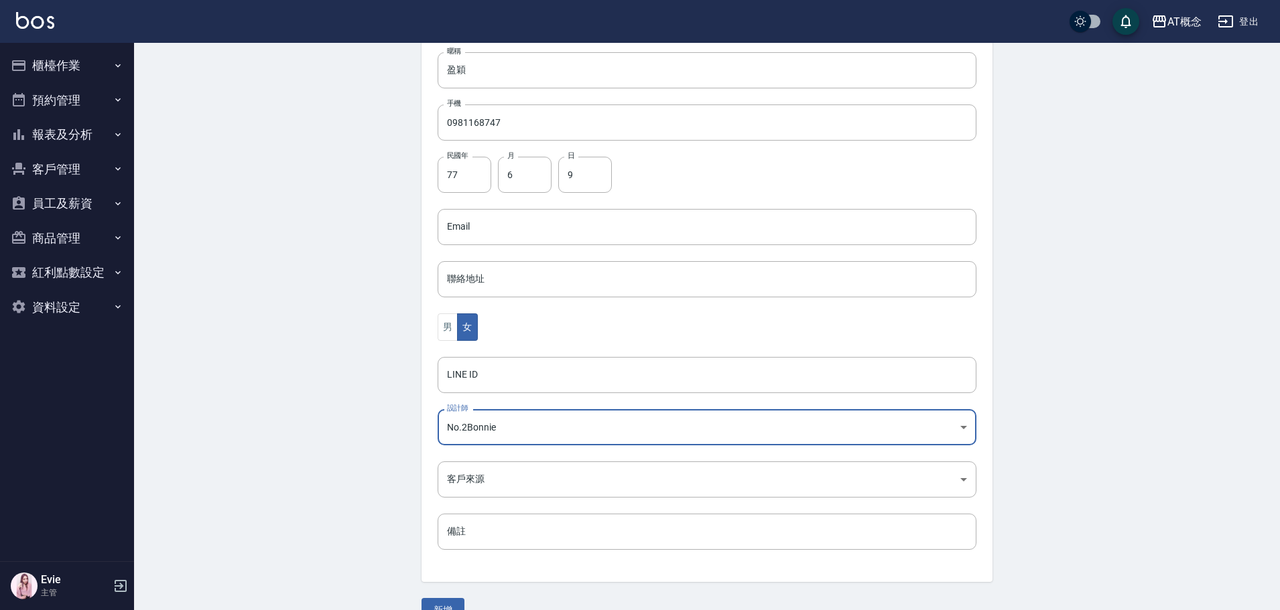
scroll to position [262, 0]
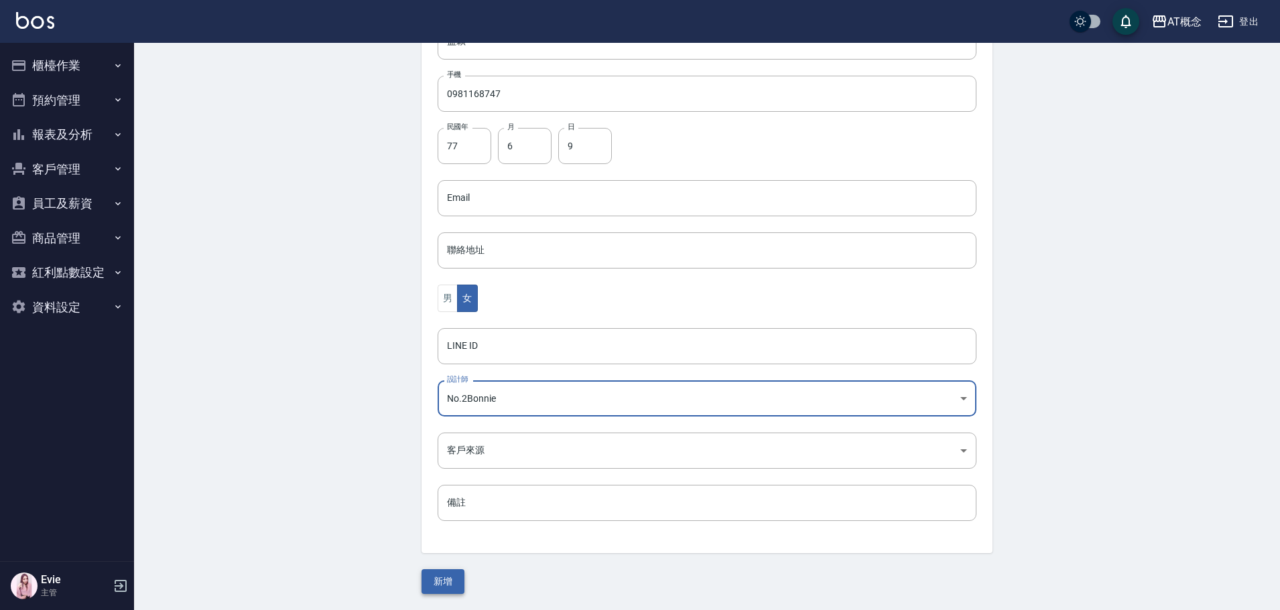
click at [439, 581] on button "新增" at bounding box center [442, 582] width 43 height 25
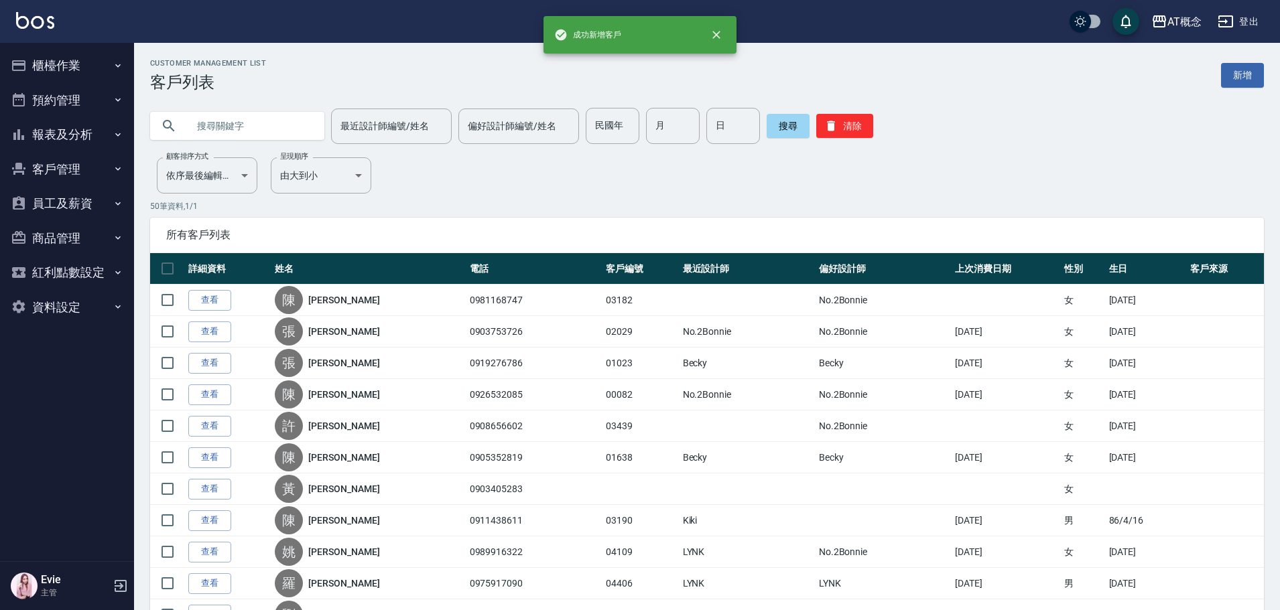
click at [270, 130] on input "text" at bounding box center [251, 126] width 126 height 36
type input "03440"
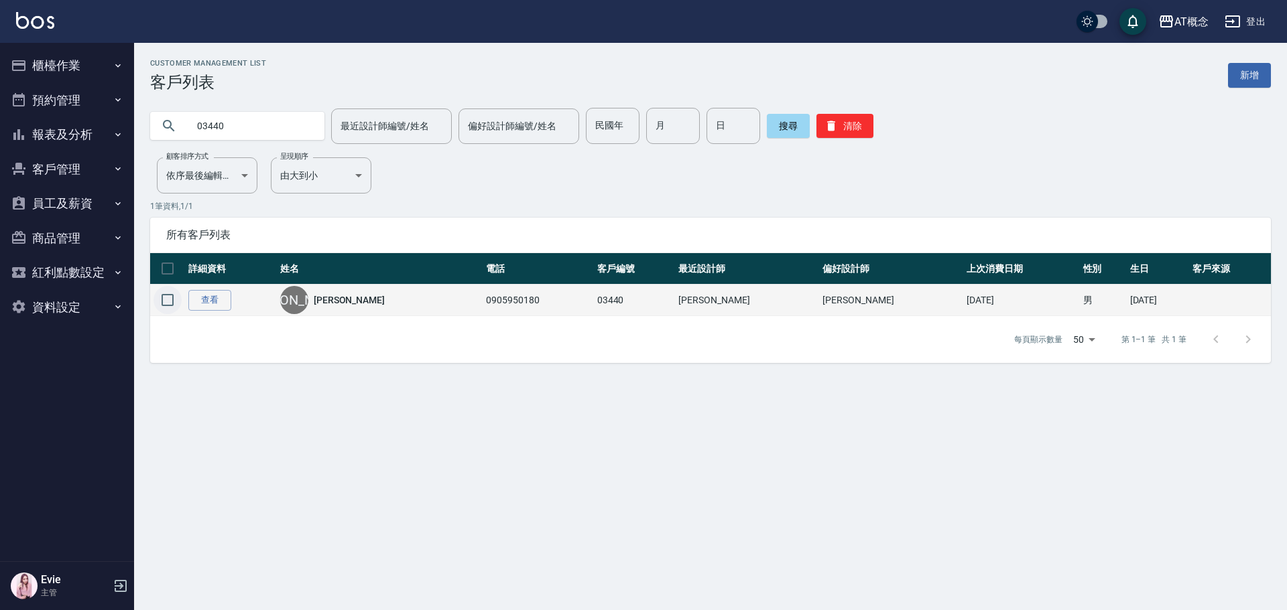
click at [163, 296] on input "checkbox" at bounding box center [167, 300] width 28 height 28
checkbox input "true"
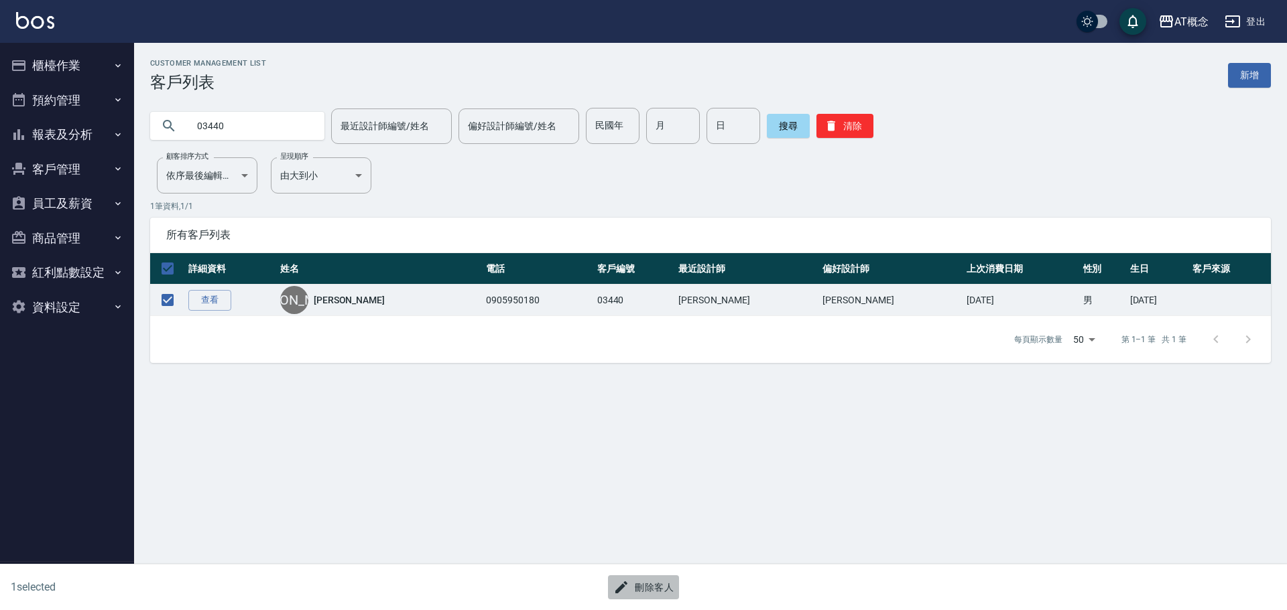
click at [653, 584] on button "刪除客人" at bounding box center [643, 588] width 71 height 25
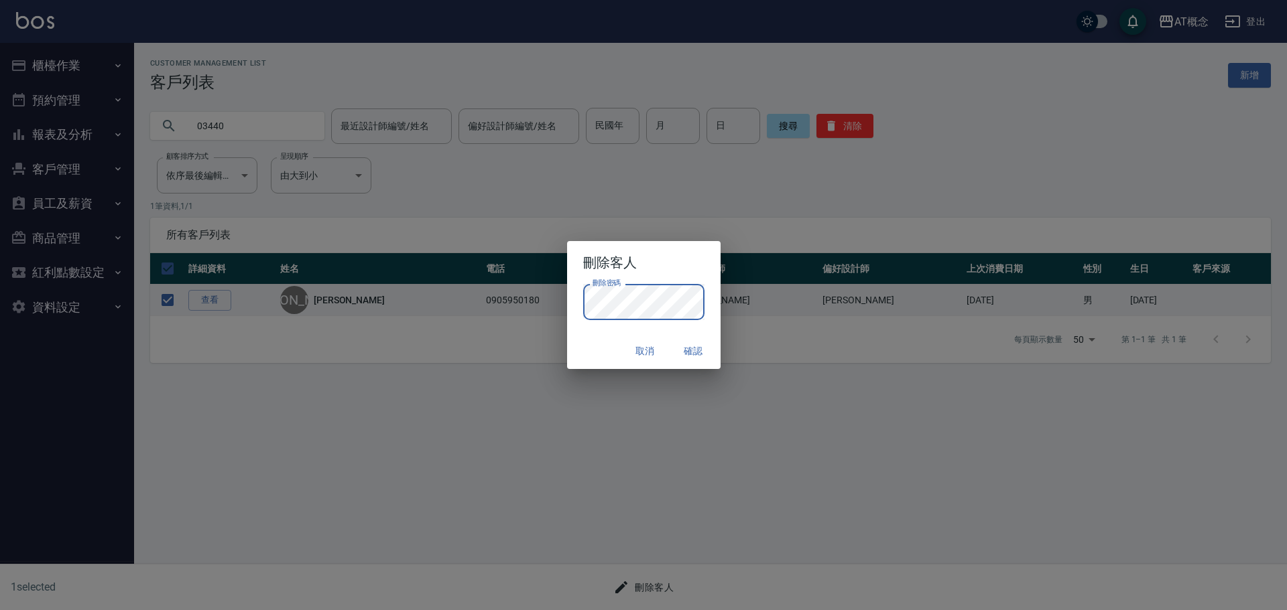
drag, startPoint x: 593, startPoint y: 344, endPoint x: 626, endPoint y: 342, distance: 32.9
click at [593, 344] on div "取消 確認" at bounding box center [643, 352] width 153 height 36
click at [694, 352] on button "確認" at bounding box center [693, 351] width 43 height 25
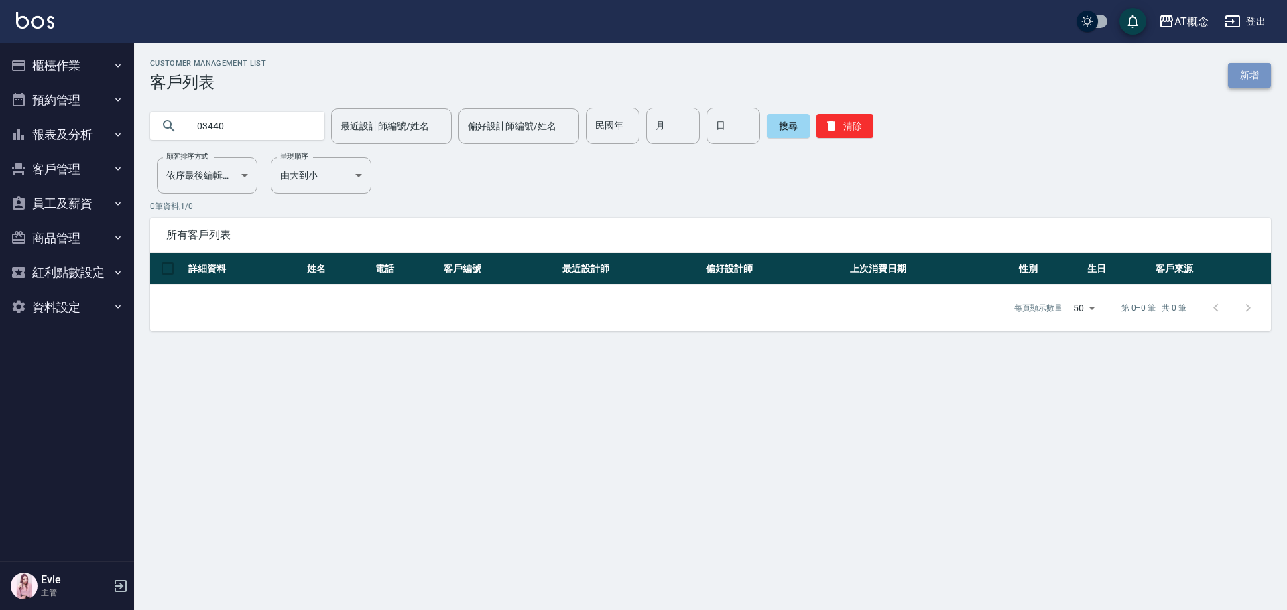
click at [1252, 78] on link "新增" at bounding box center [1249, 75] width 43 height 25
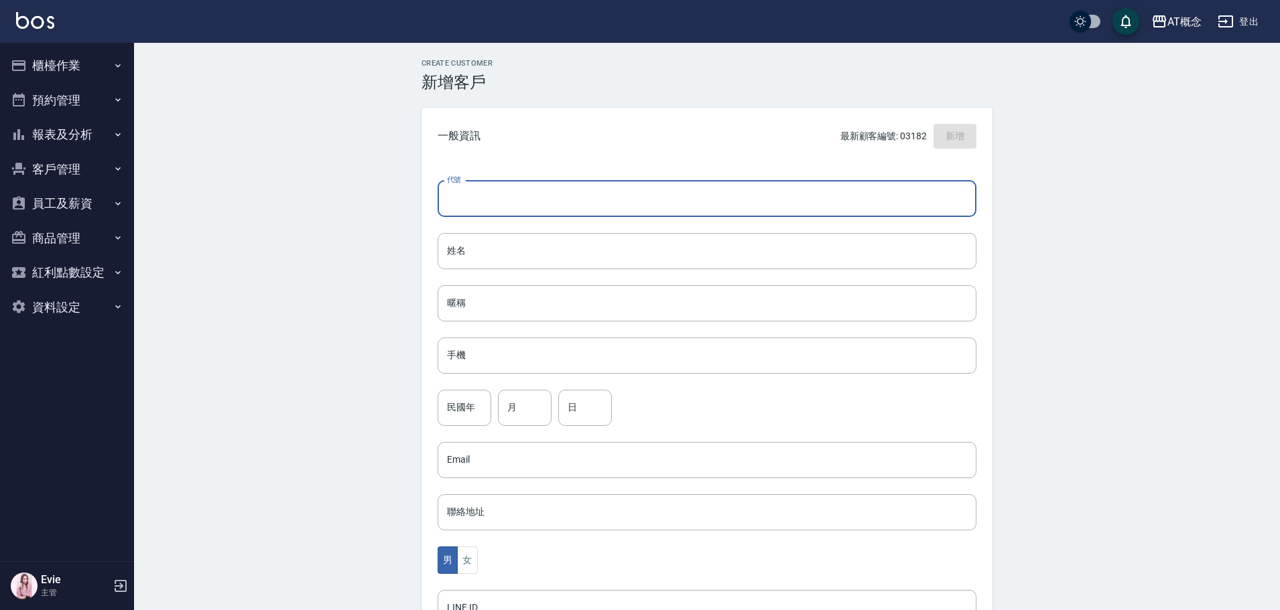
click at [678, 214] on input "代號" at bounding box center [707, 199] width 539 height 36
type input "."
type input "03440"
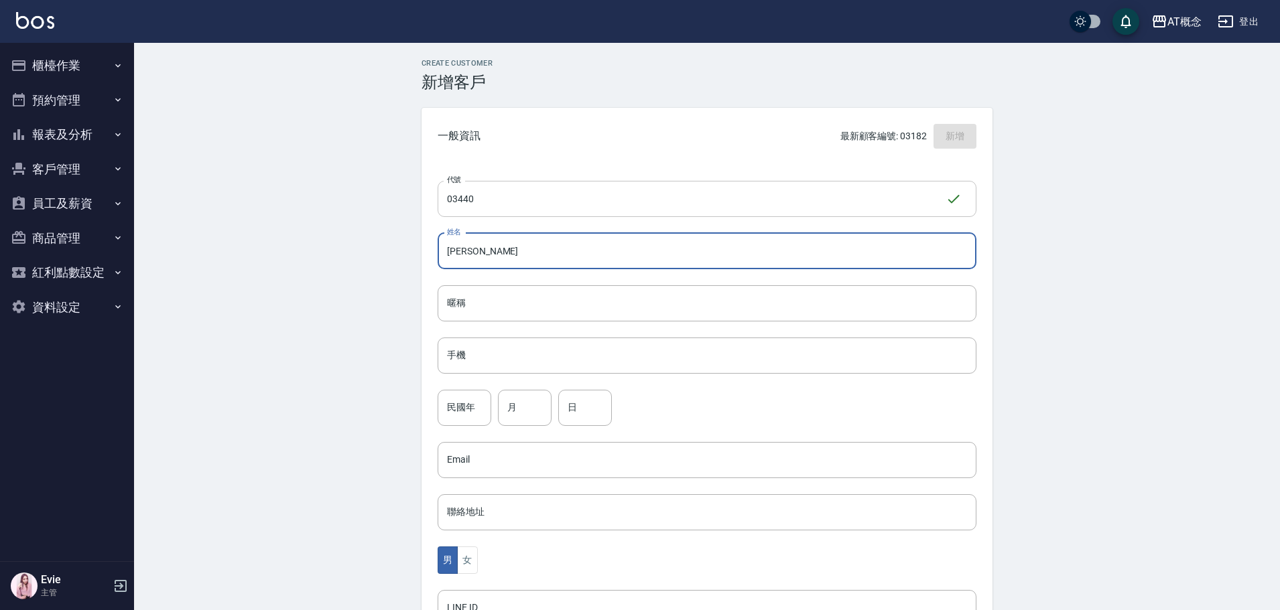
type input "陳秀真"
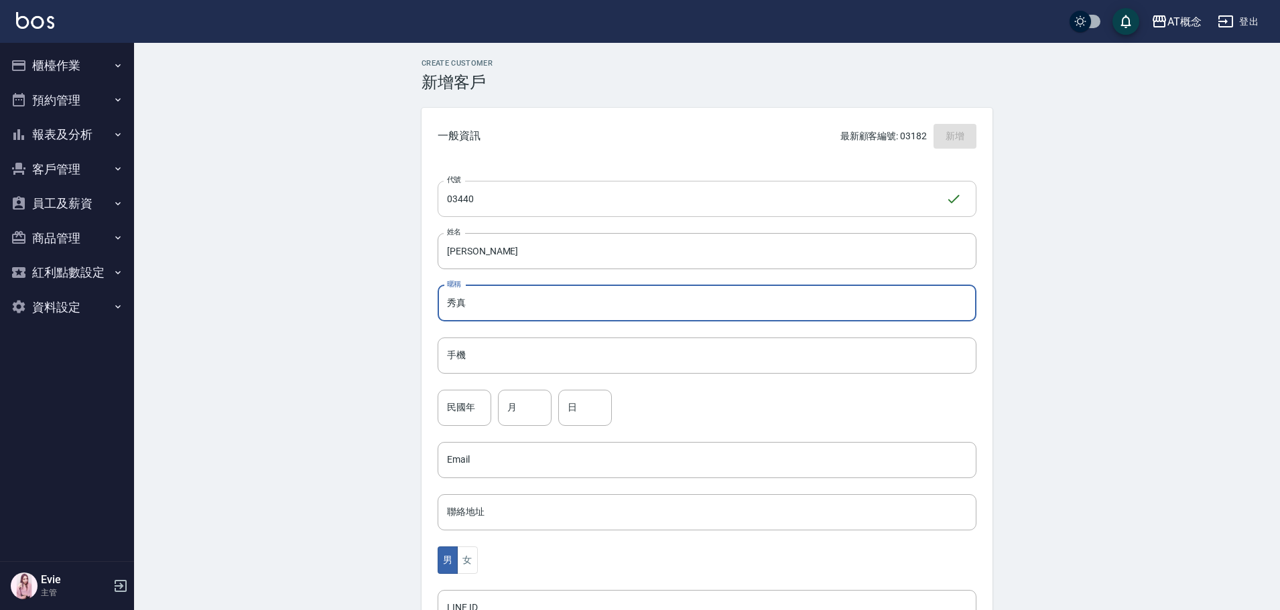
type input "秀真"
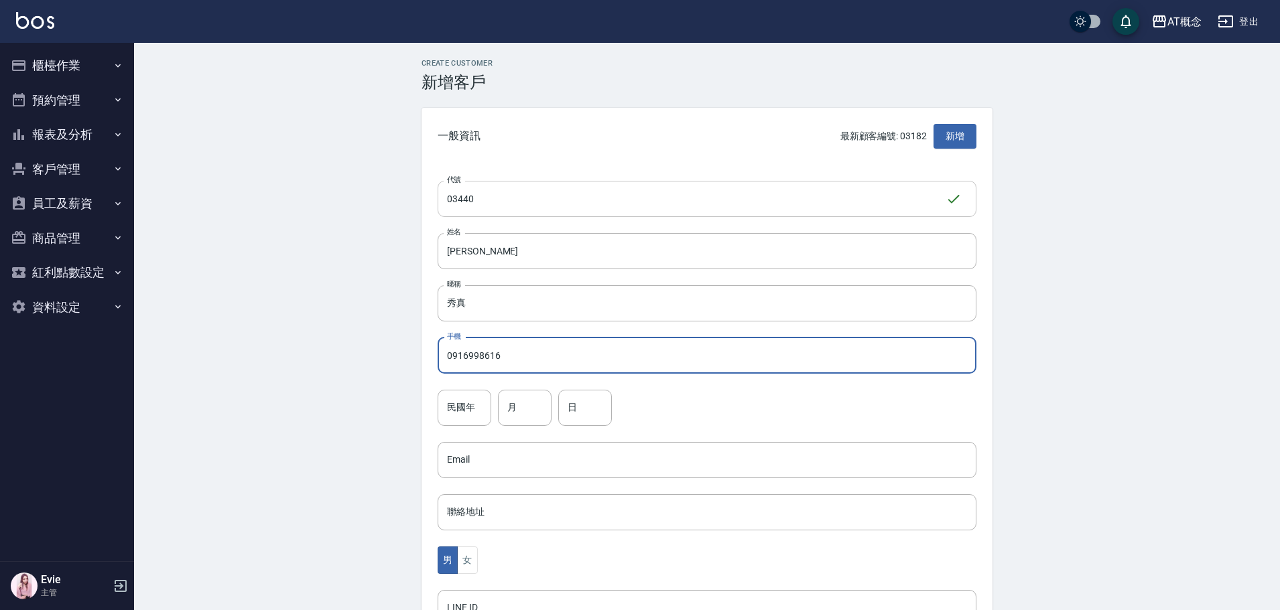
type input "0916998616"
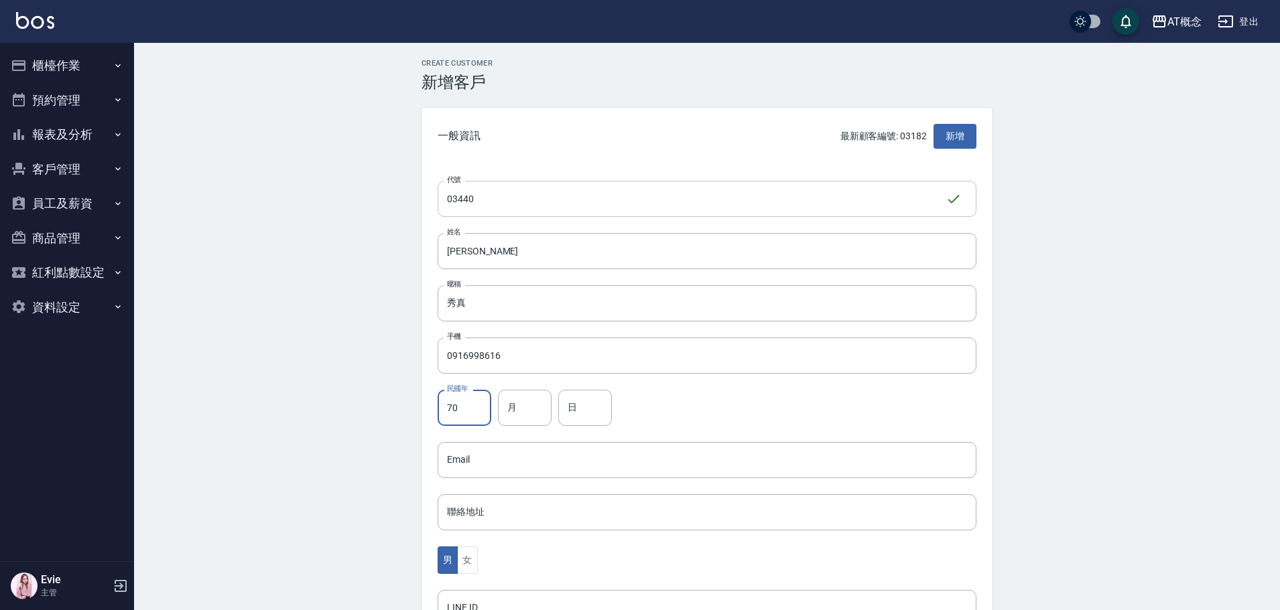
type input "70"
type input "7"
type input "30"
click at [470, 559] on button "女" at bounding box center [467, 560] width 20 height 27
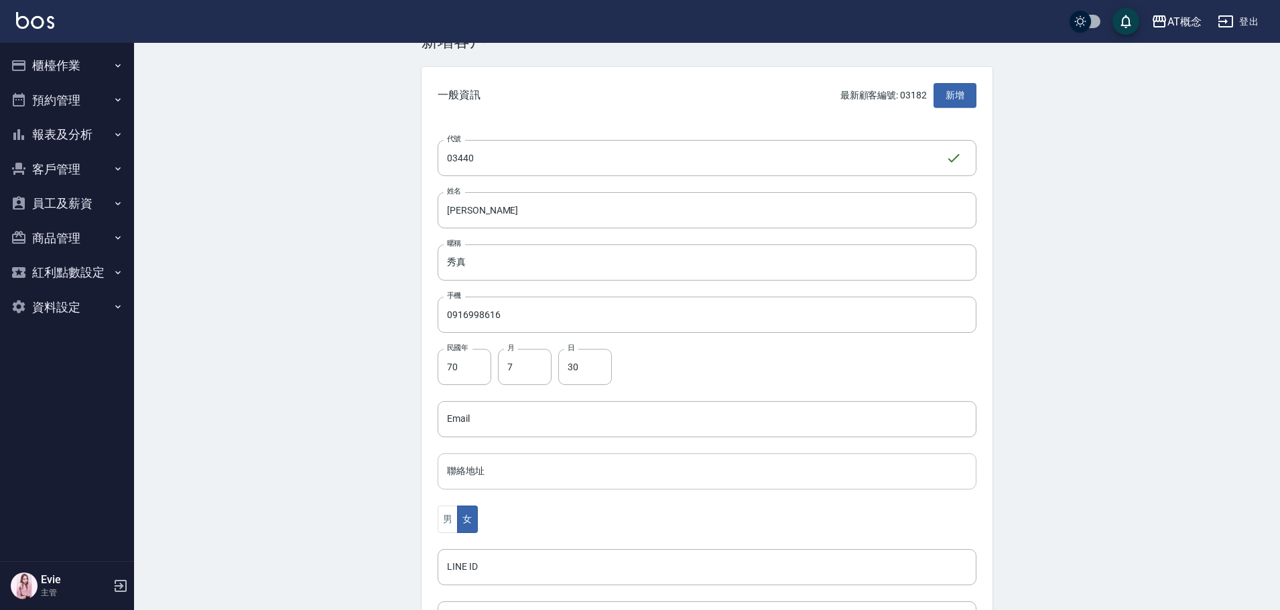
scroll to position [201, 0]
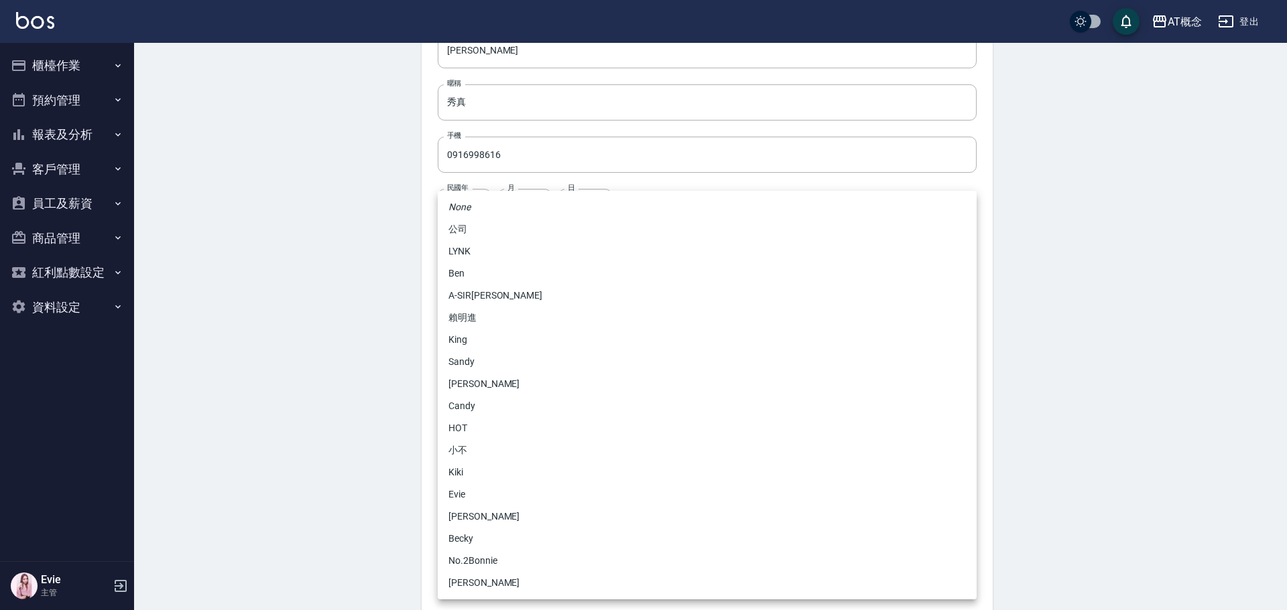
click at [501, 462] on body "AT概念 登出 櫃檯作業 打帳單 帳單列表 現金收支登錄 高階收支登錄 材料自購登錄 每日結帳 排班表 現場電腦打卡 預約管理 預約管理 單日預約紀錄 單週預…" at bounding box center [643, 235] width 1287 height 872
click at [484, 564] on li "No.2Bonnie" at bounding box center [707, 561] width 539 height 22
type input "20abcae0-810e-448a-b26a-bcbab897de4d"
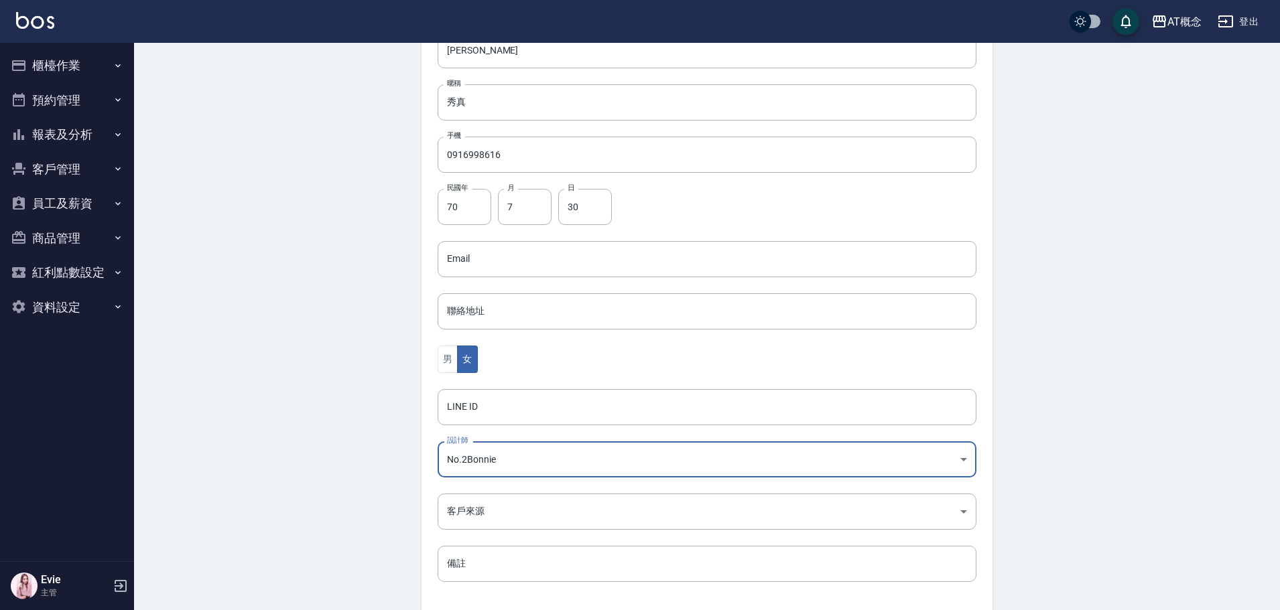
scroll to position [262, 0]
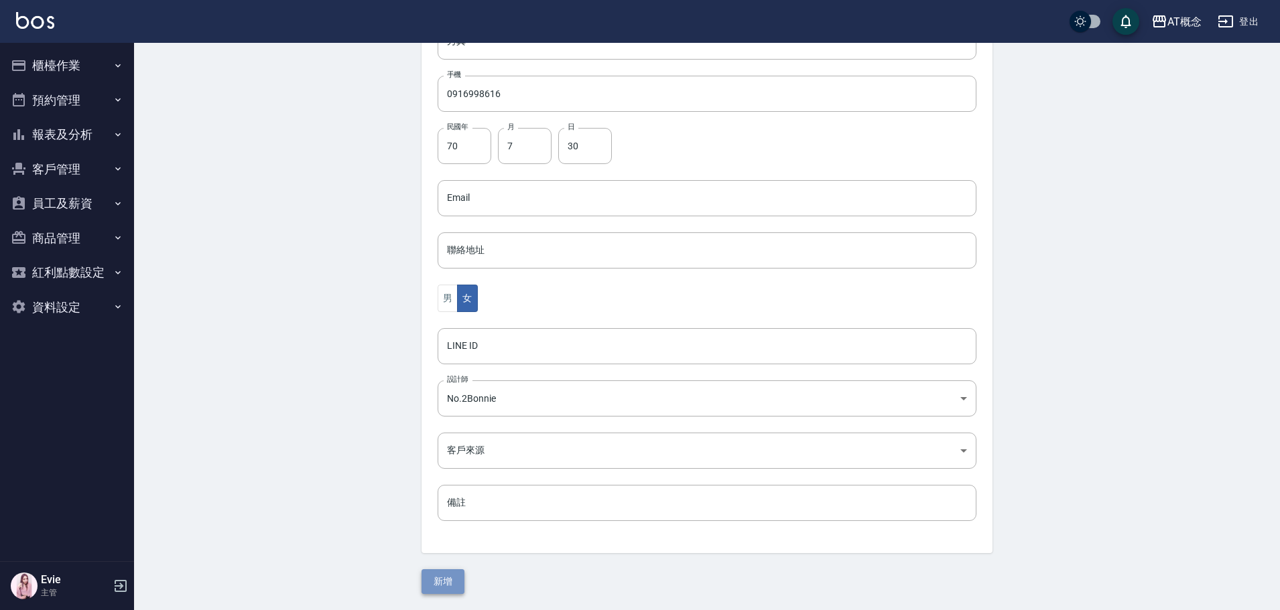
click at [456, 578] on button "新增" at bounding box center [442, 582] width 43 height 25
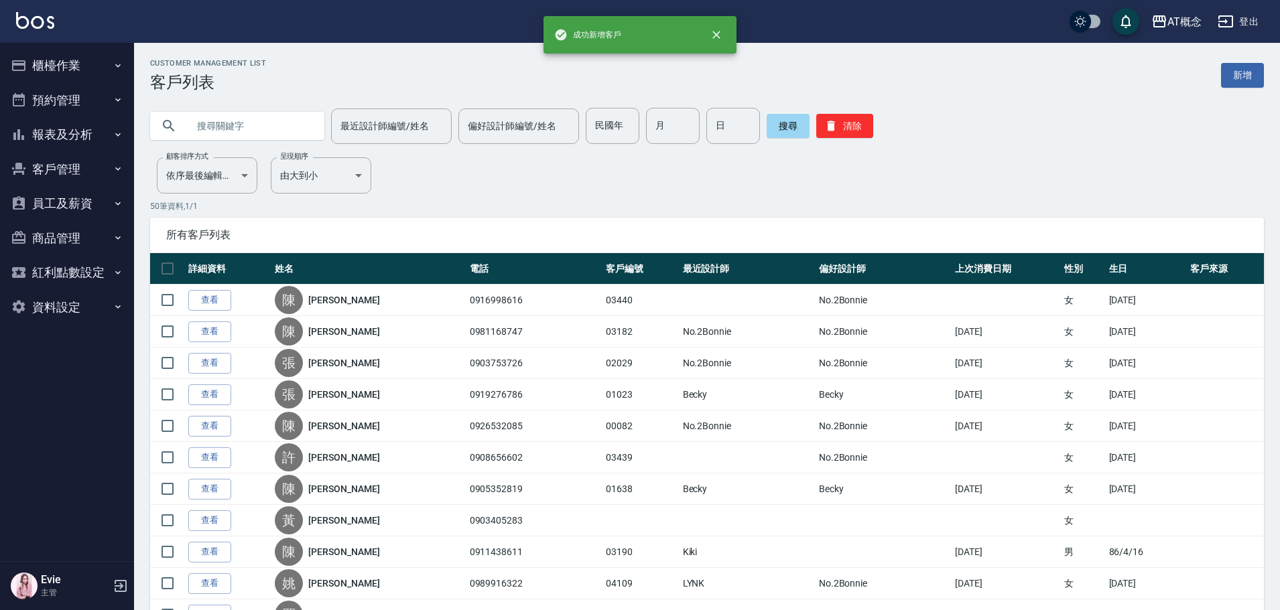
click at [230, 126] on input "text" at bounding box center [251, 126] width 126 height 36
type input "黃語"
